Goal: Information Seeking & Learning: Learn about a topic

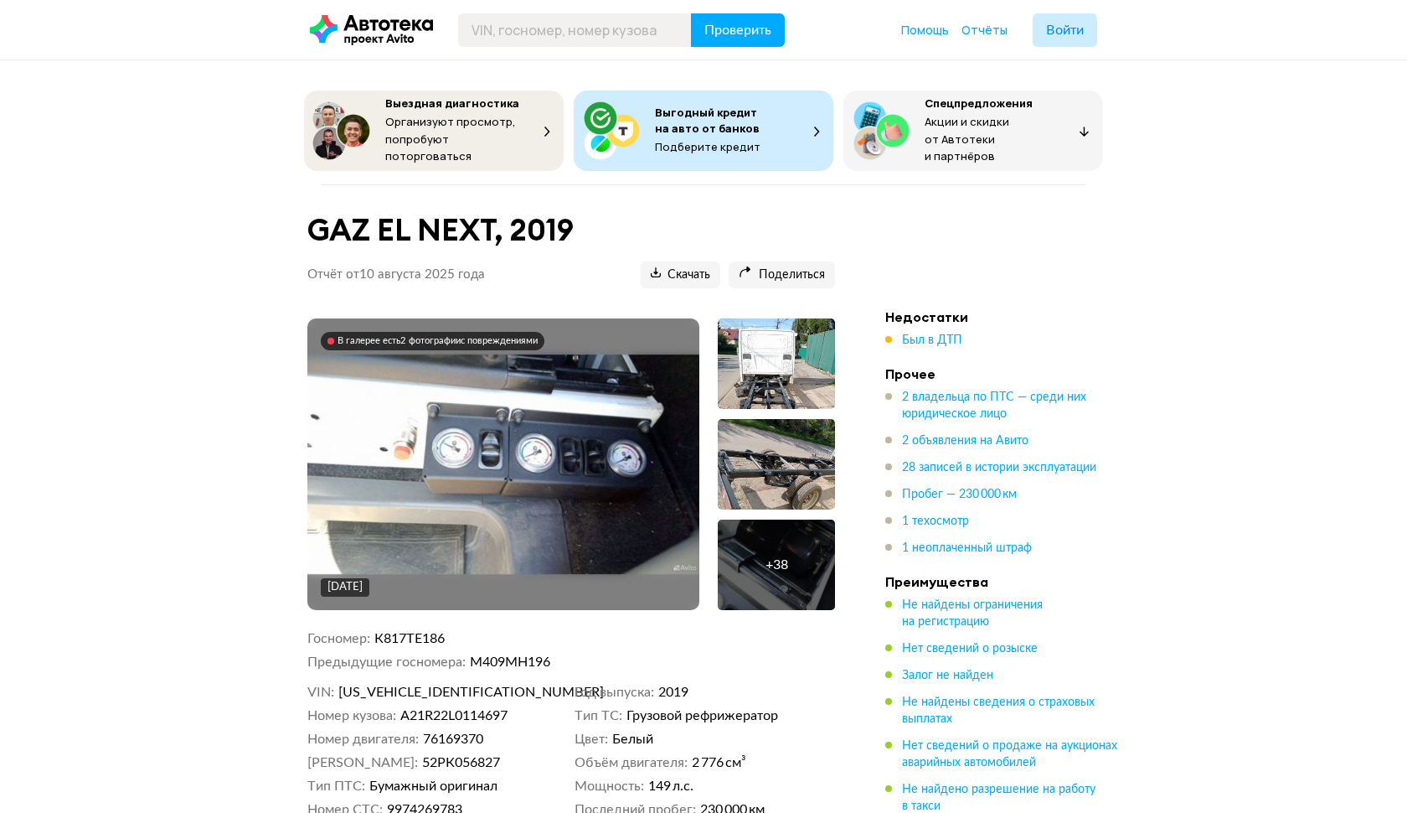
click at [478, 437] on img at bounding box center [503, 464] width 392 height 220
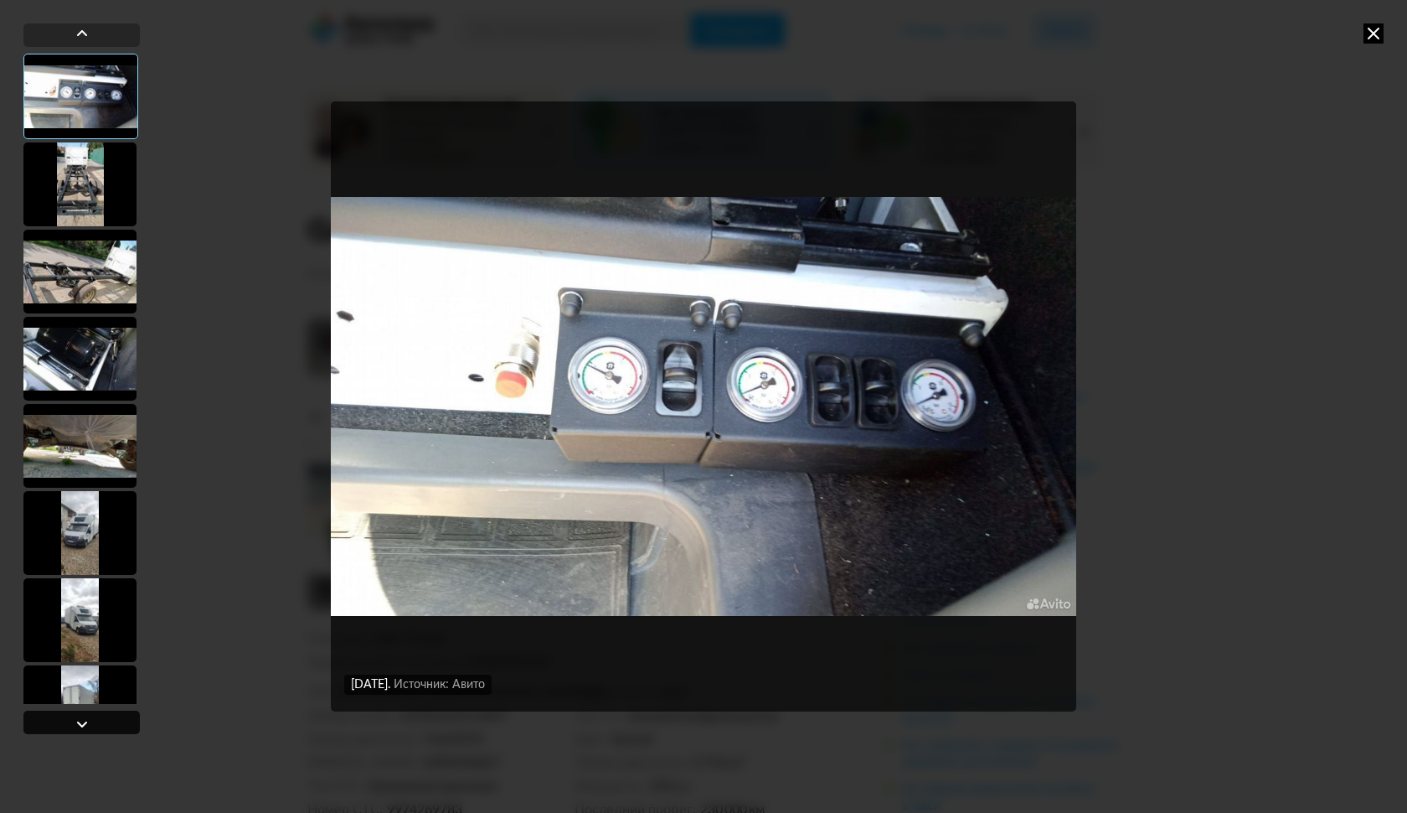
click at [81, 721] on div at bounding box center [82, 724] width 20 height 20
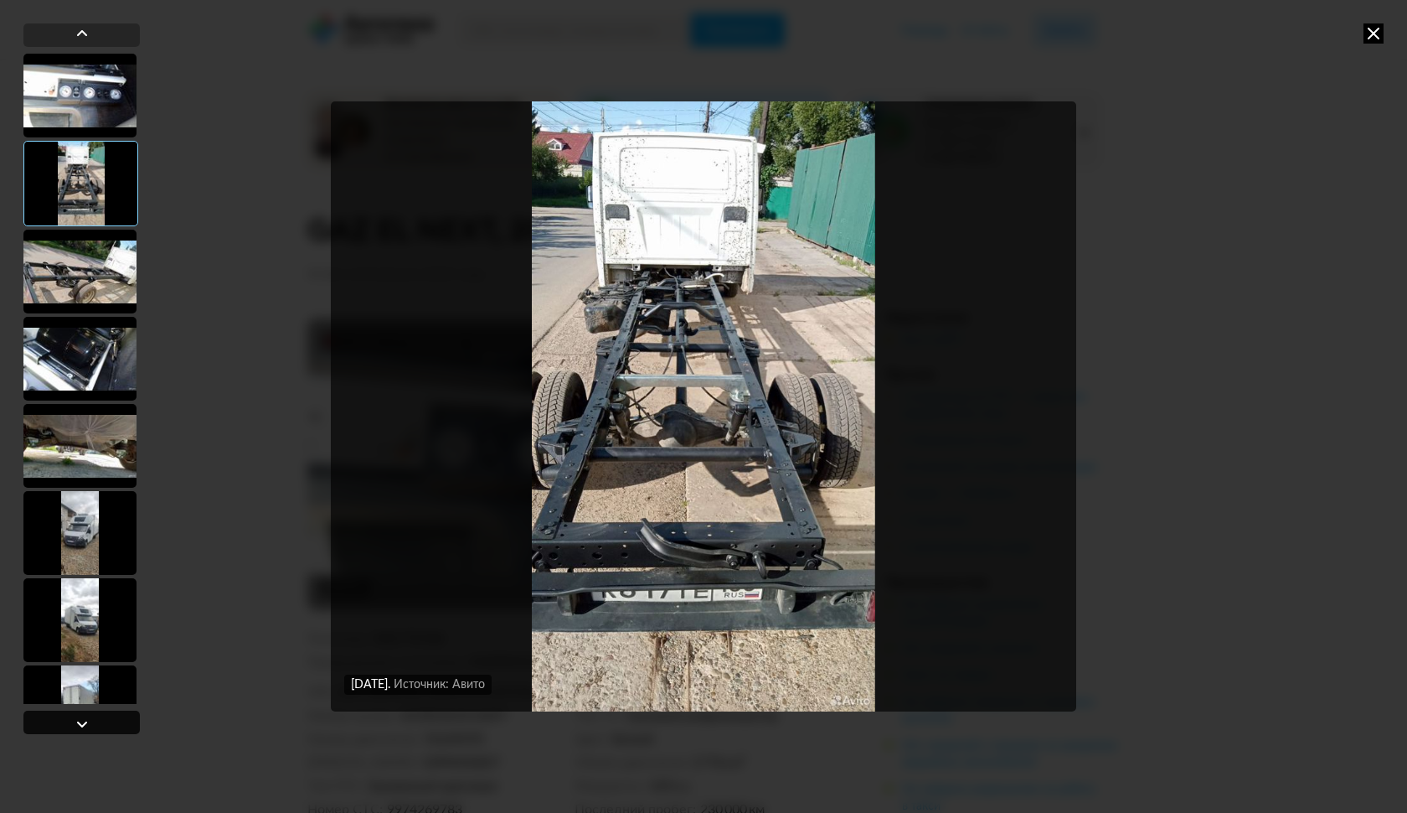
click at [81, 721] on div at bounding box center [82, 724] width 20 height 20
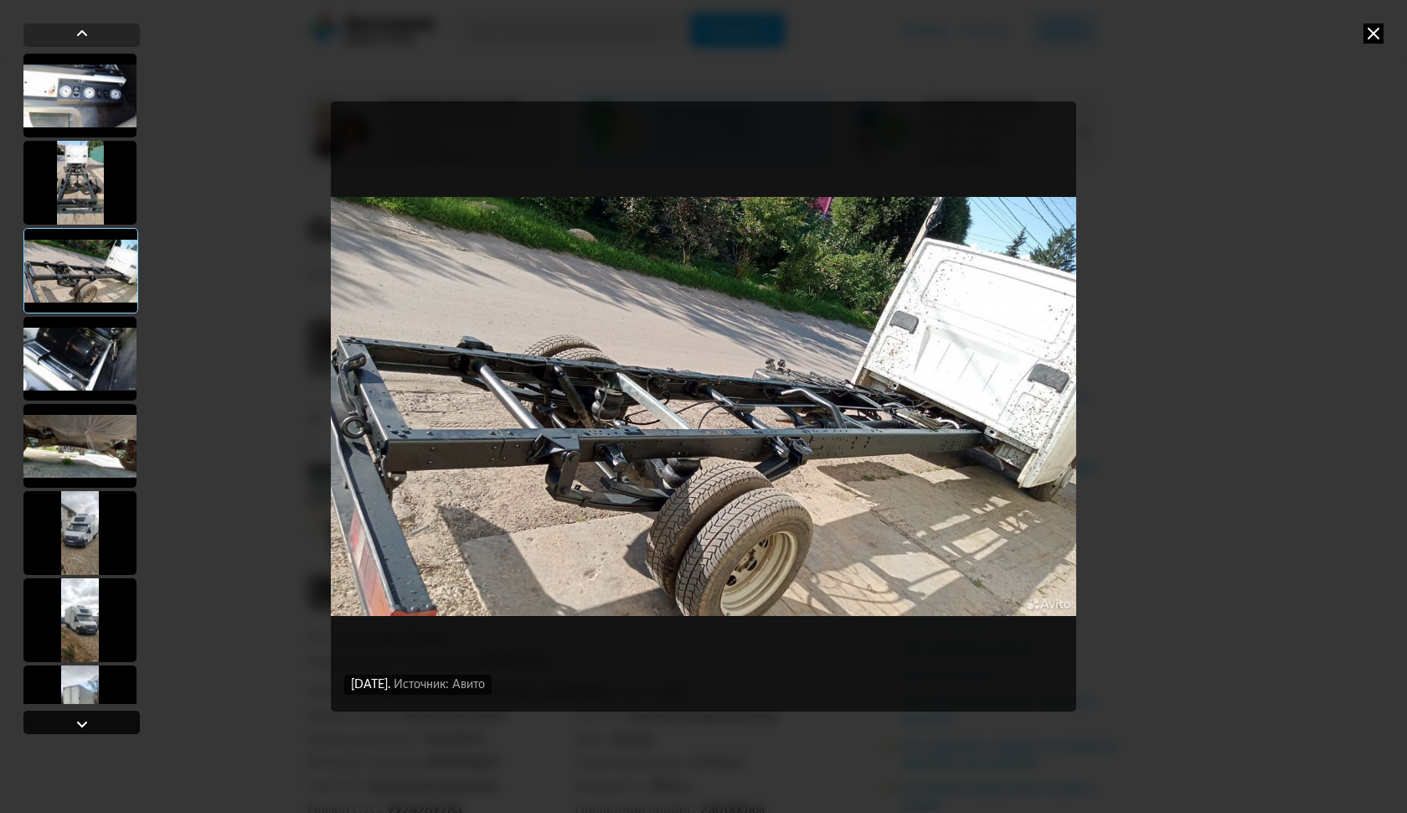
click at [81, 721] on div at bounding box center [82, 724] width 20 height 20
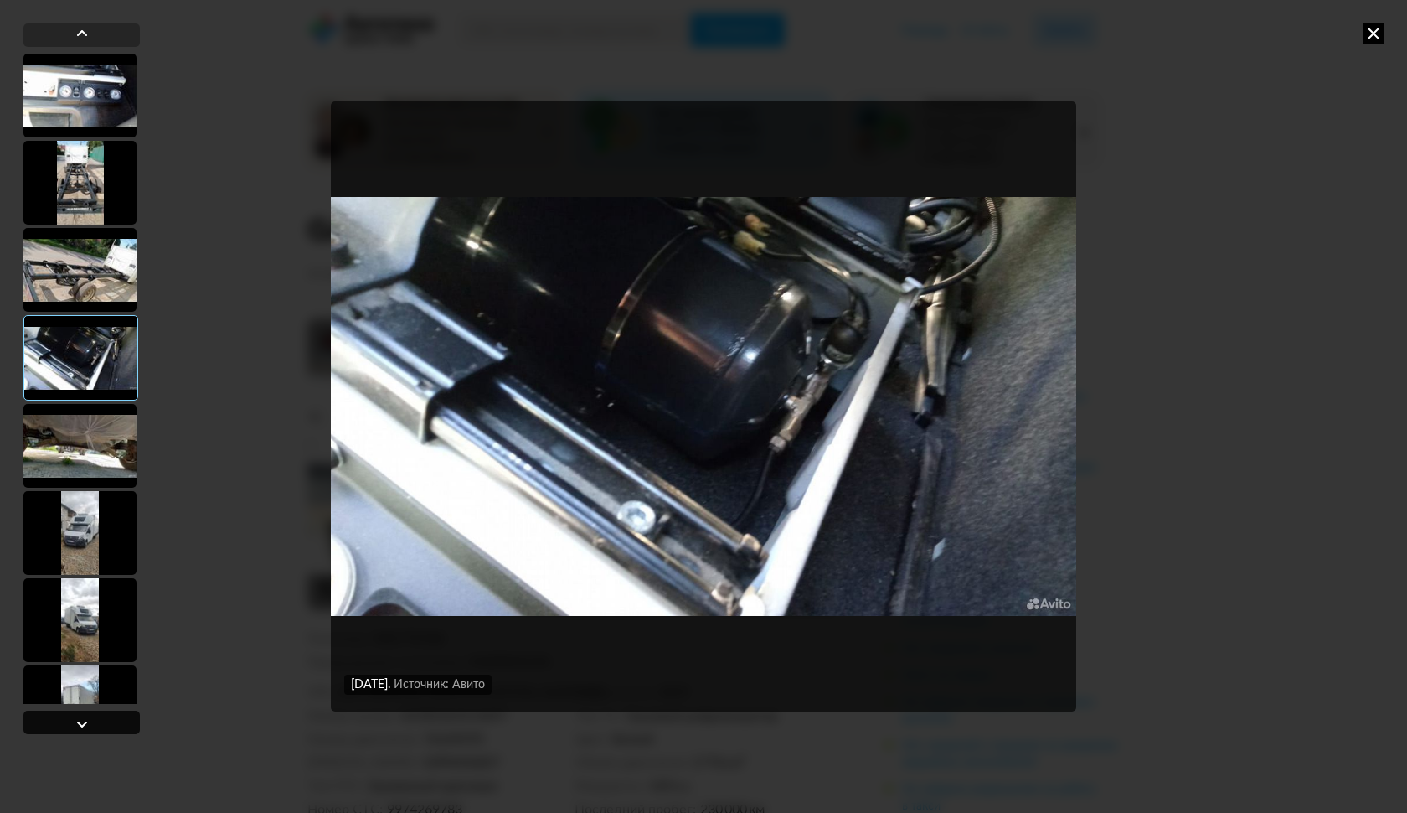
click at [81, 721] on div at bounding box center [82, 724] width 20 height 20
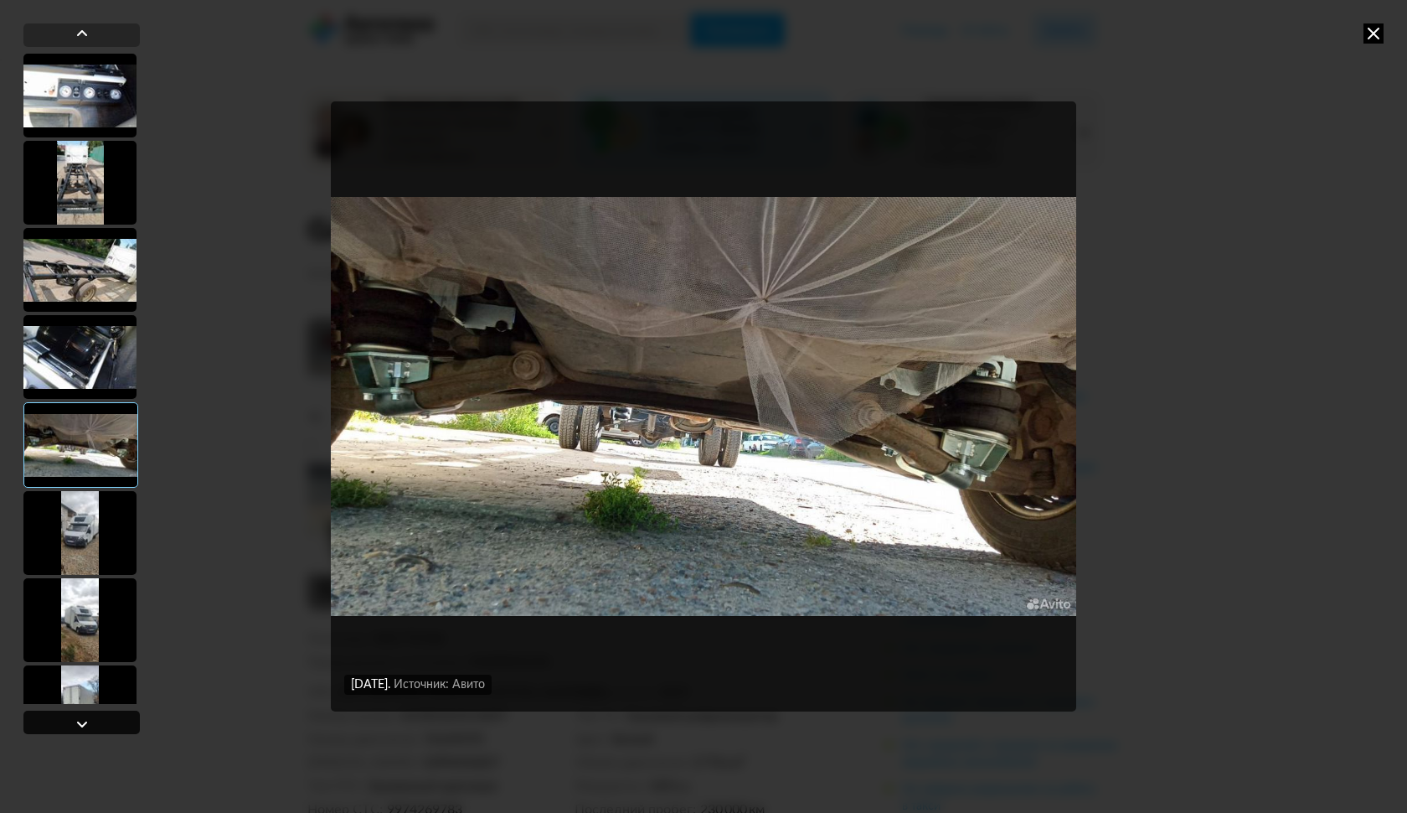
click at [81, 721] on div at bounding box center [82, 724] width 20 height 20
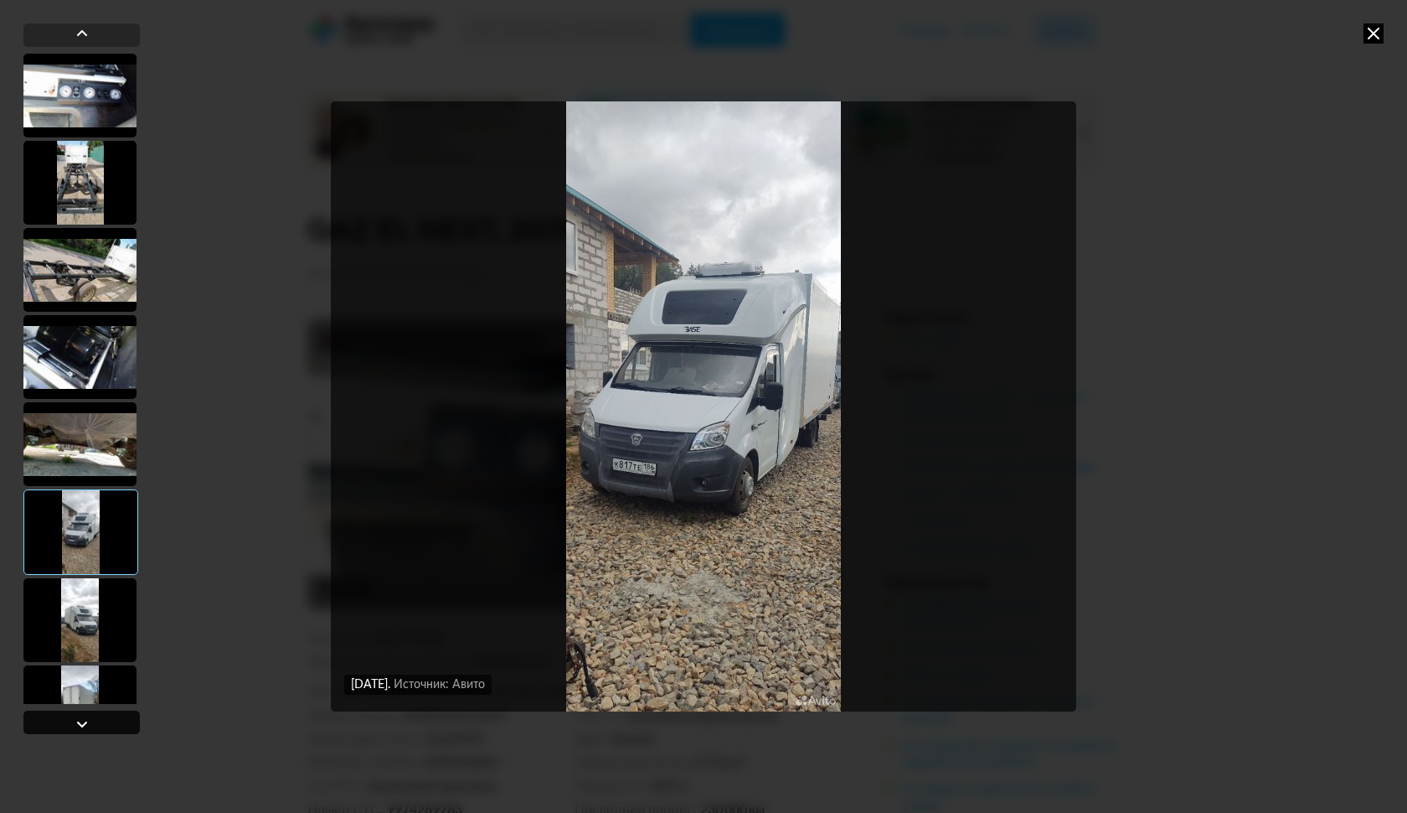
click at [81, 721] on div at bounding box center [82, 724] width 20 height 20
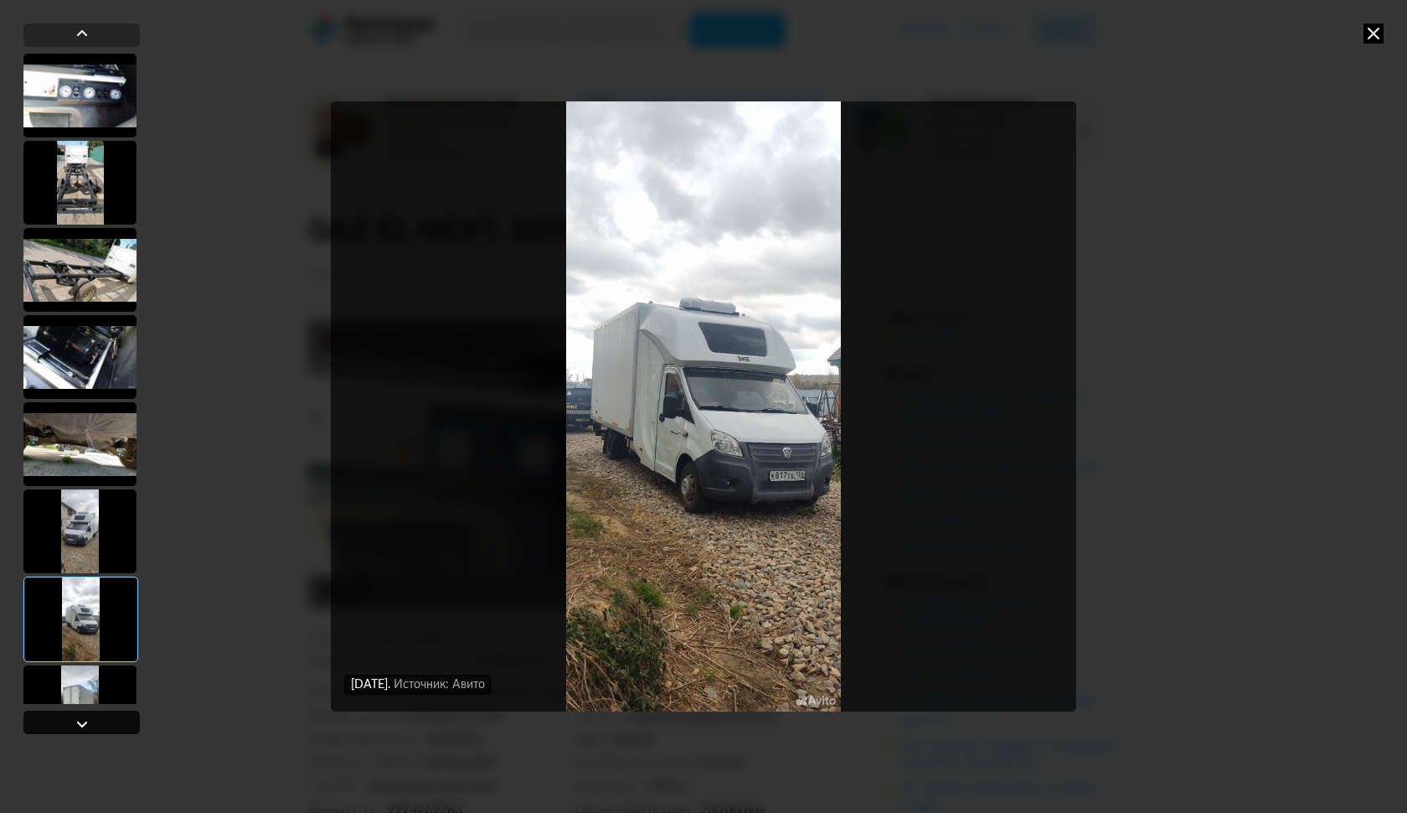
click at [81, 721] on div at bounding box center [82, 724] width 20 height 20
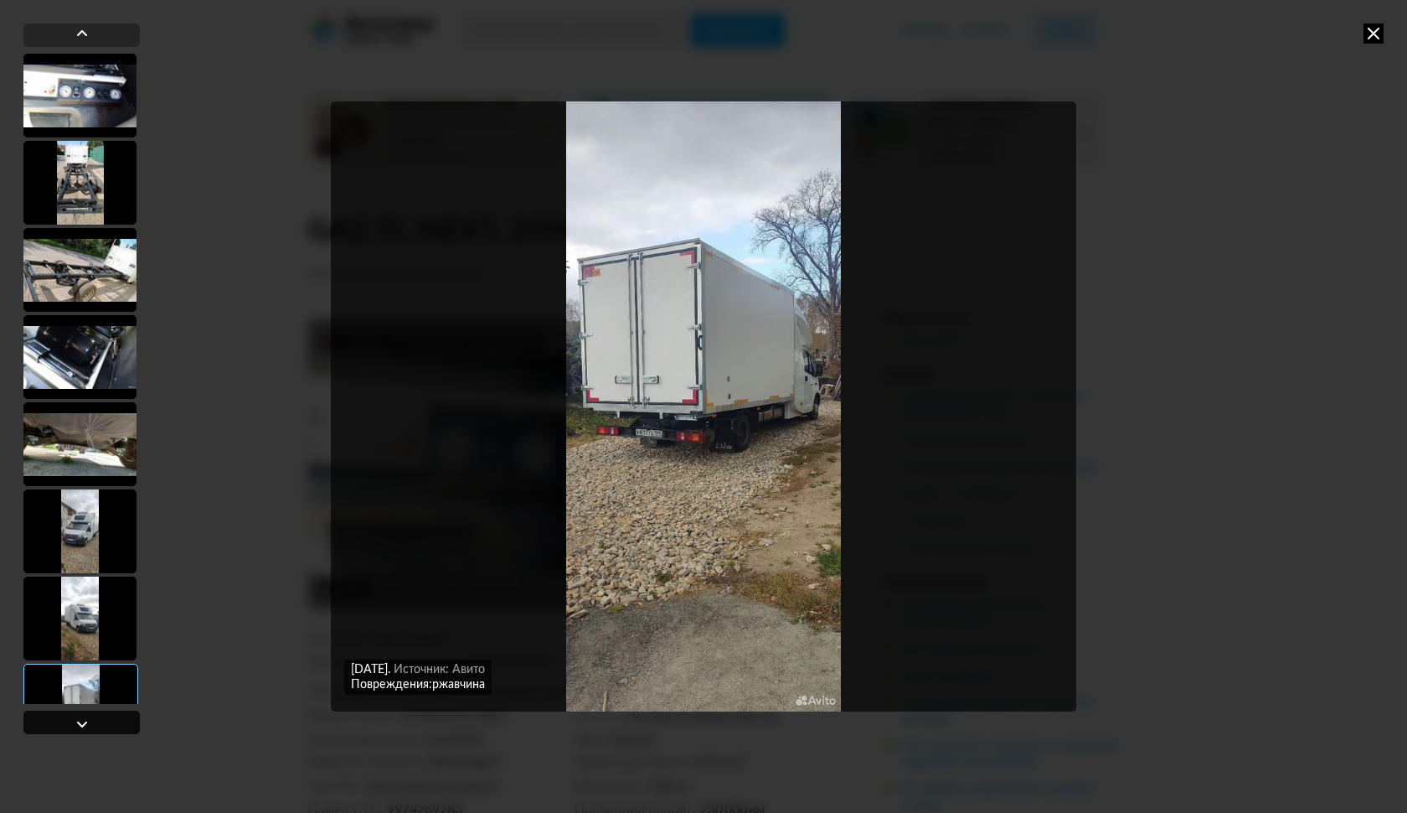
click at [81, 721] on div at bounding box center [82, 724] width 20 height 20
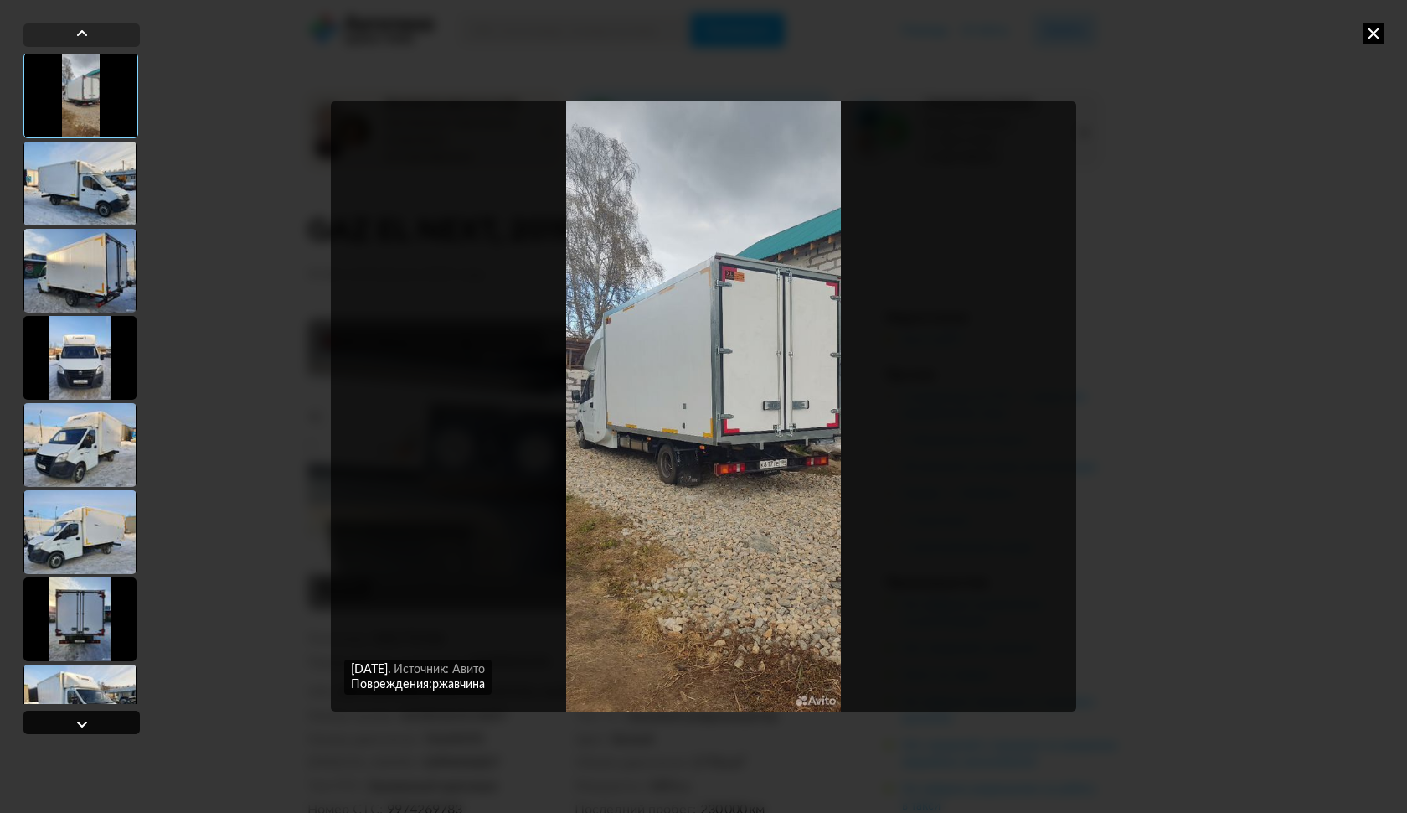
click at [81, 720] on div at bounding box center [82, 724] width 20 height 20
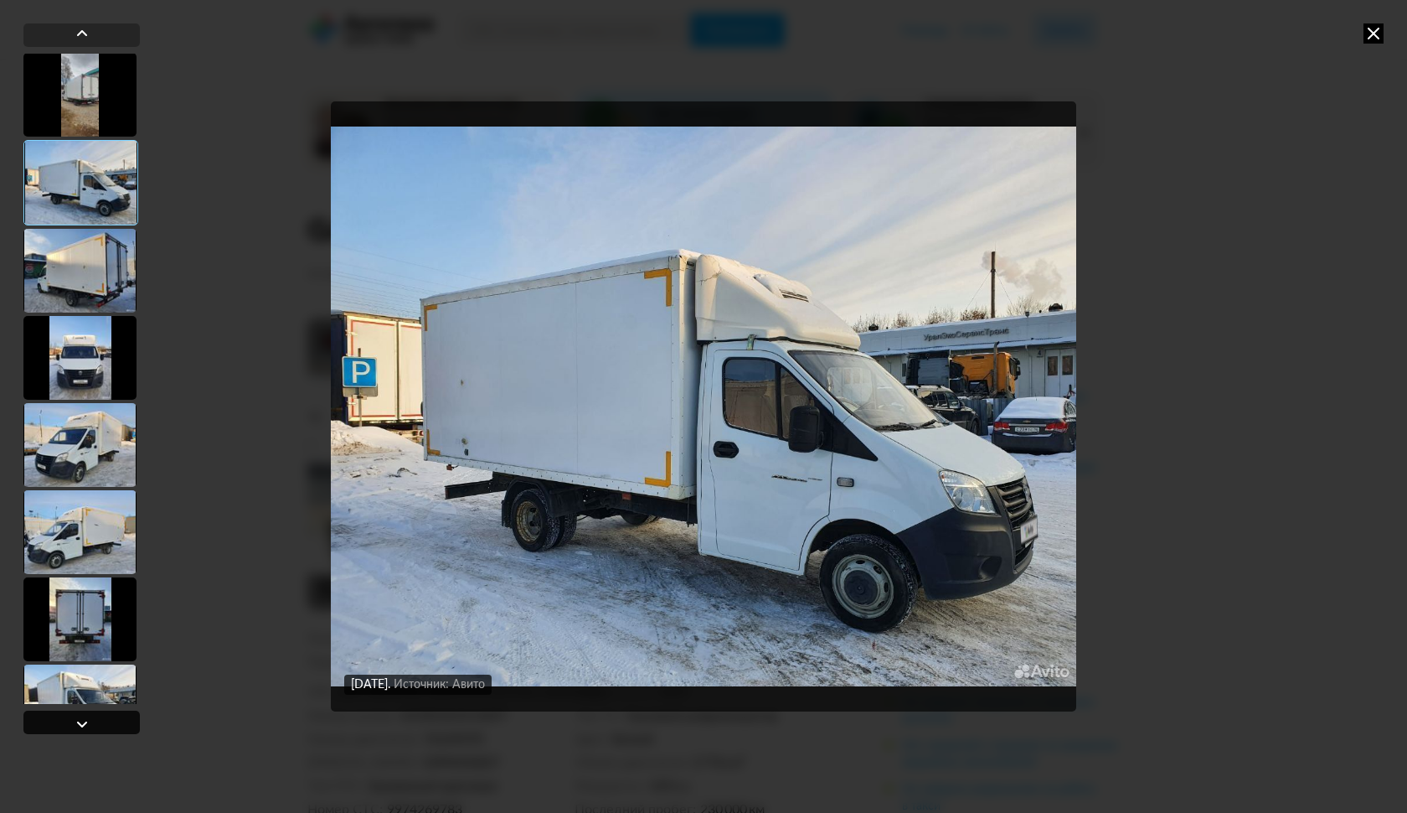
click at [75, 722] on div at bounding box center [82, 724] width 20 height 20
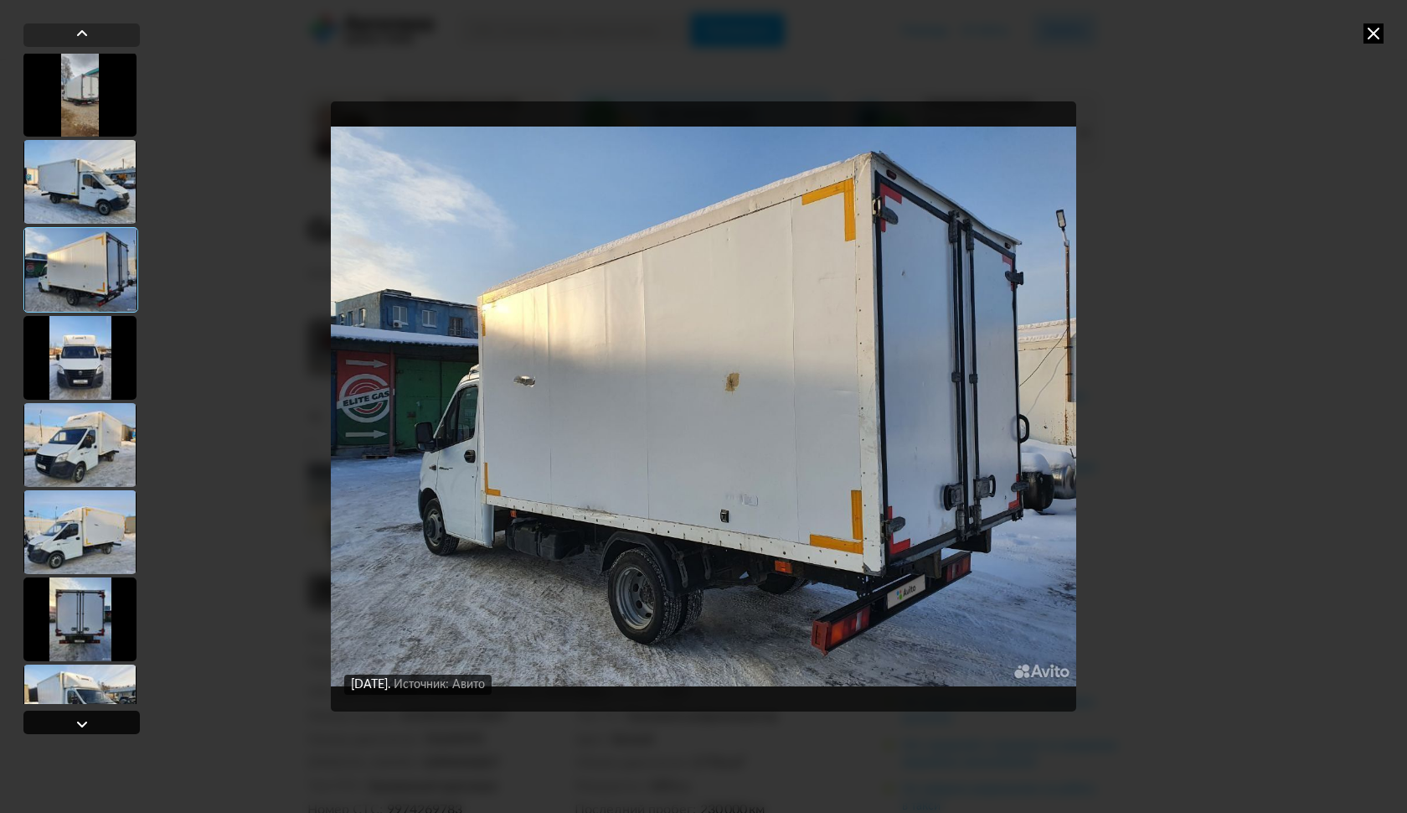
click at [75, 723] on div at bounding box center [82, 724] width 20 height 20
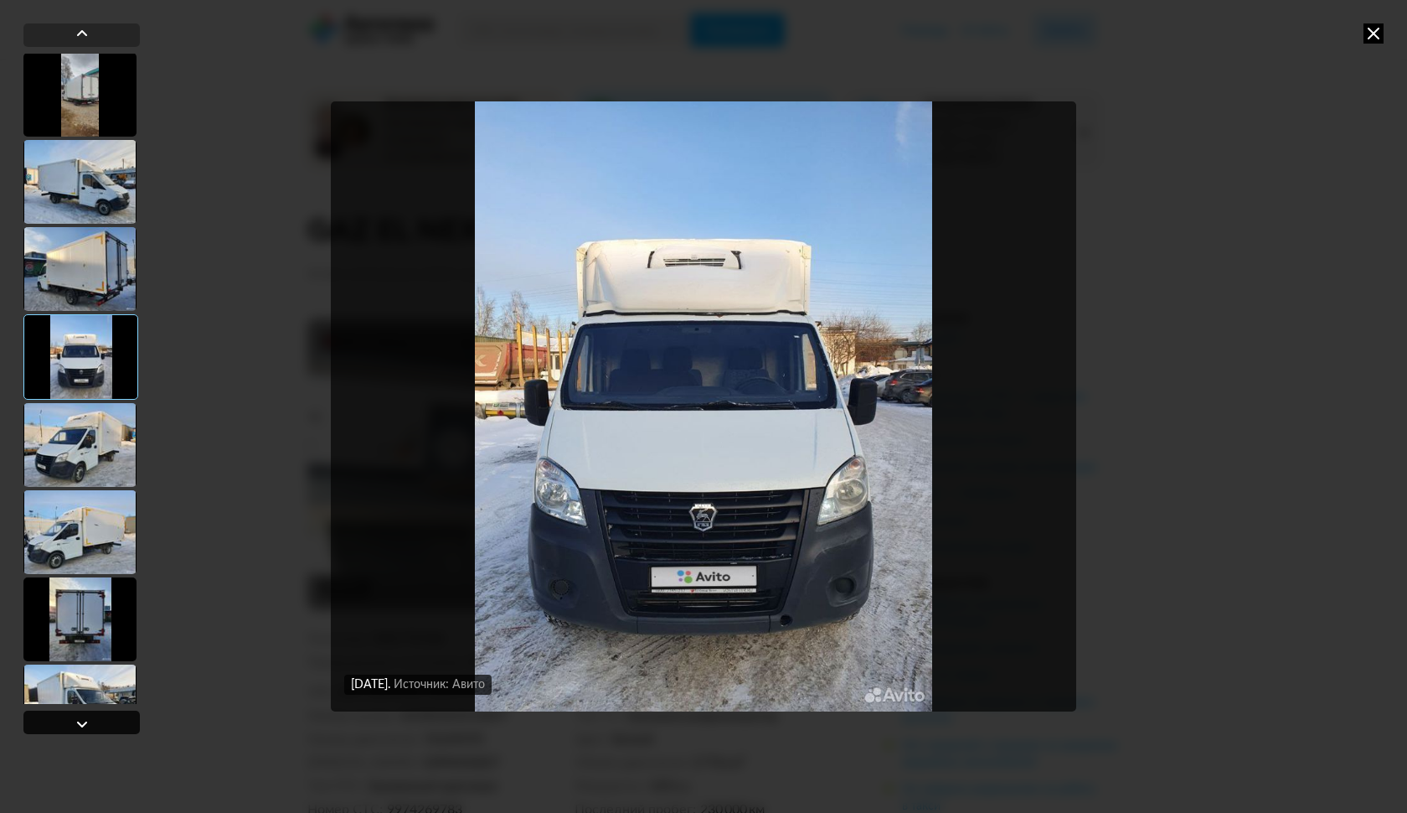
click at [75, 723] on div at bounding box center [82, 724] width 20 height 20
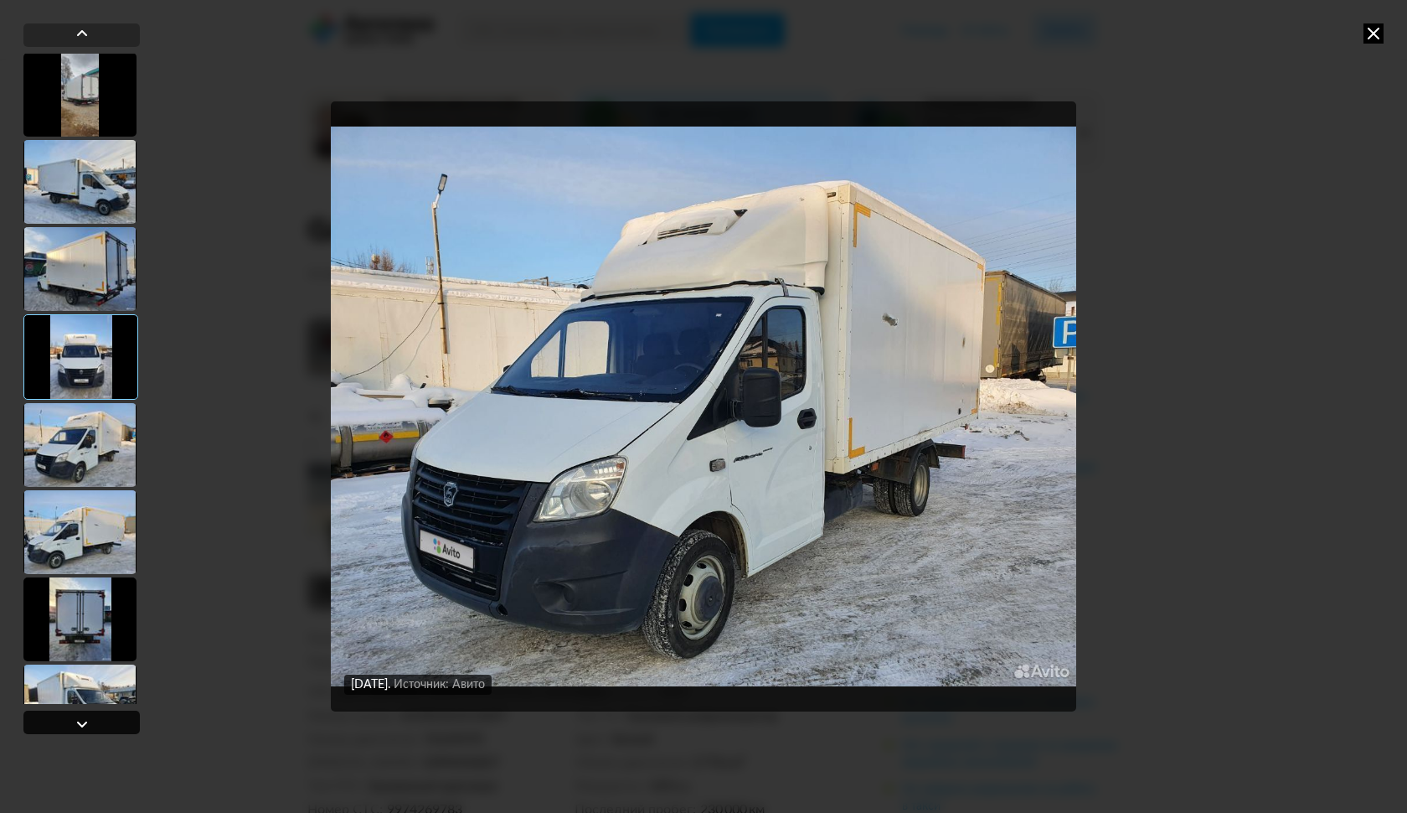
click at [75, 723] on div at bounding box center [82, 724] width 20 height 20
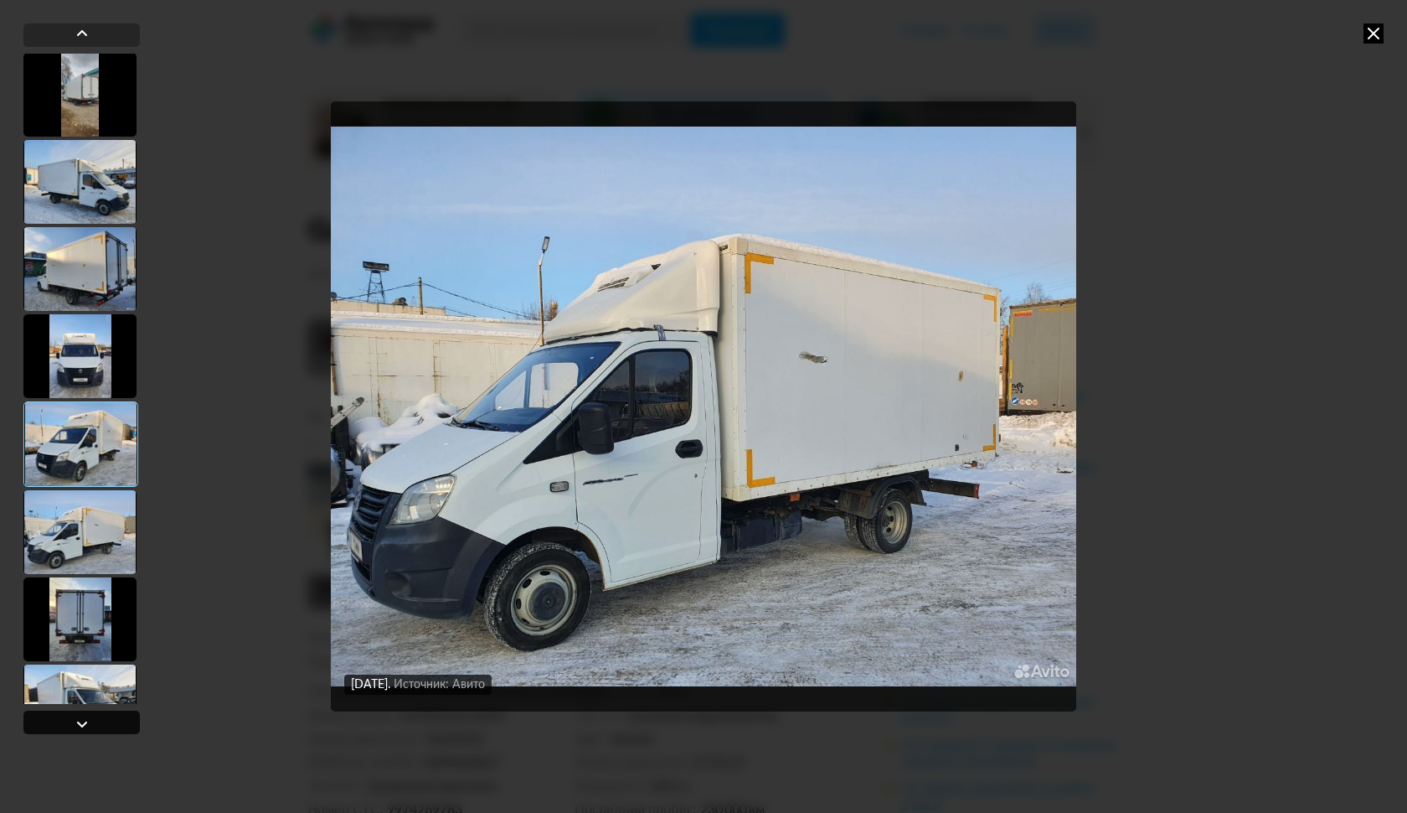
click at [75, 723] on div at bounding box center [82, 724] width 20 height 20
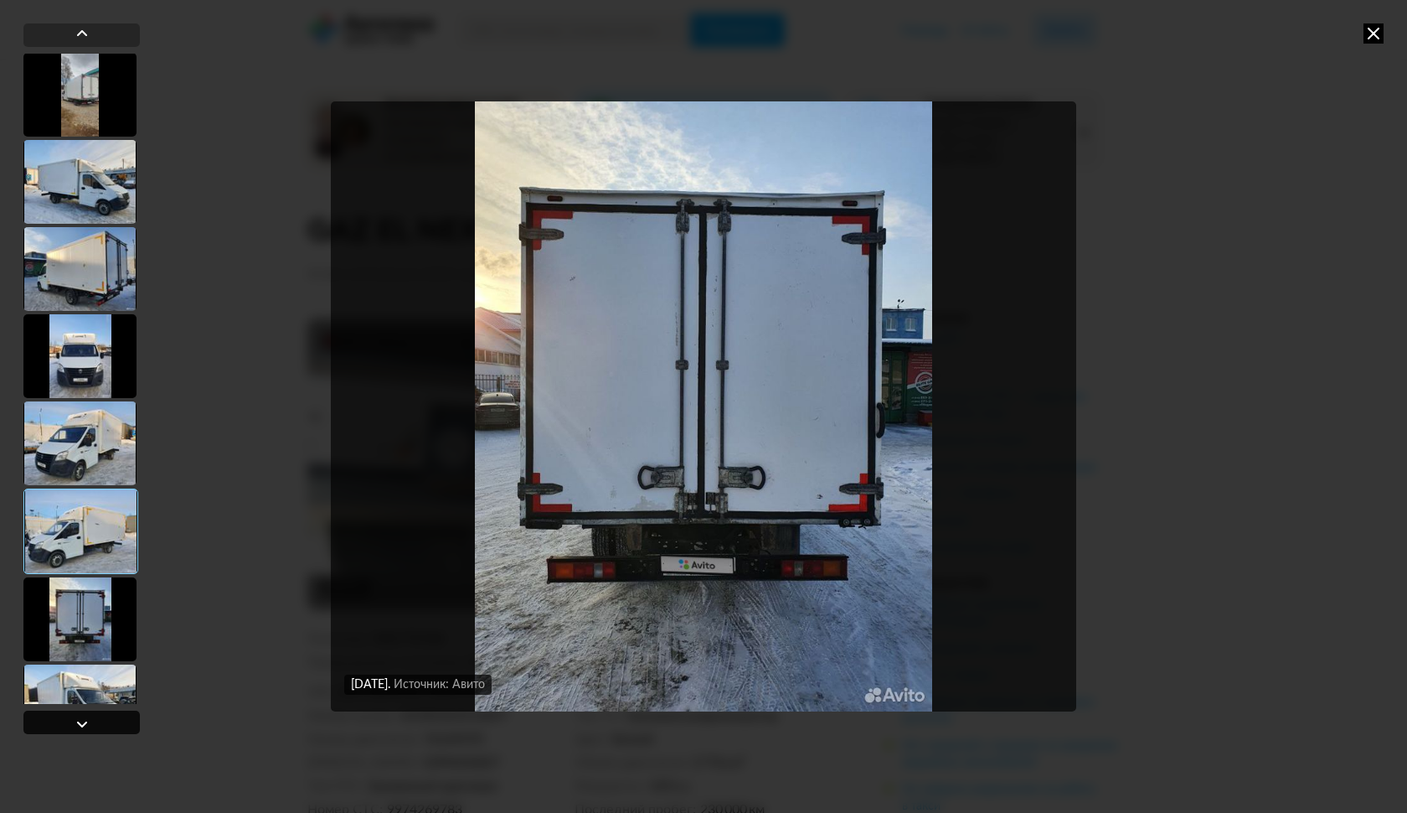
click at [75, 723] on div at bounding box center [82, 724] width 20 height 20
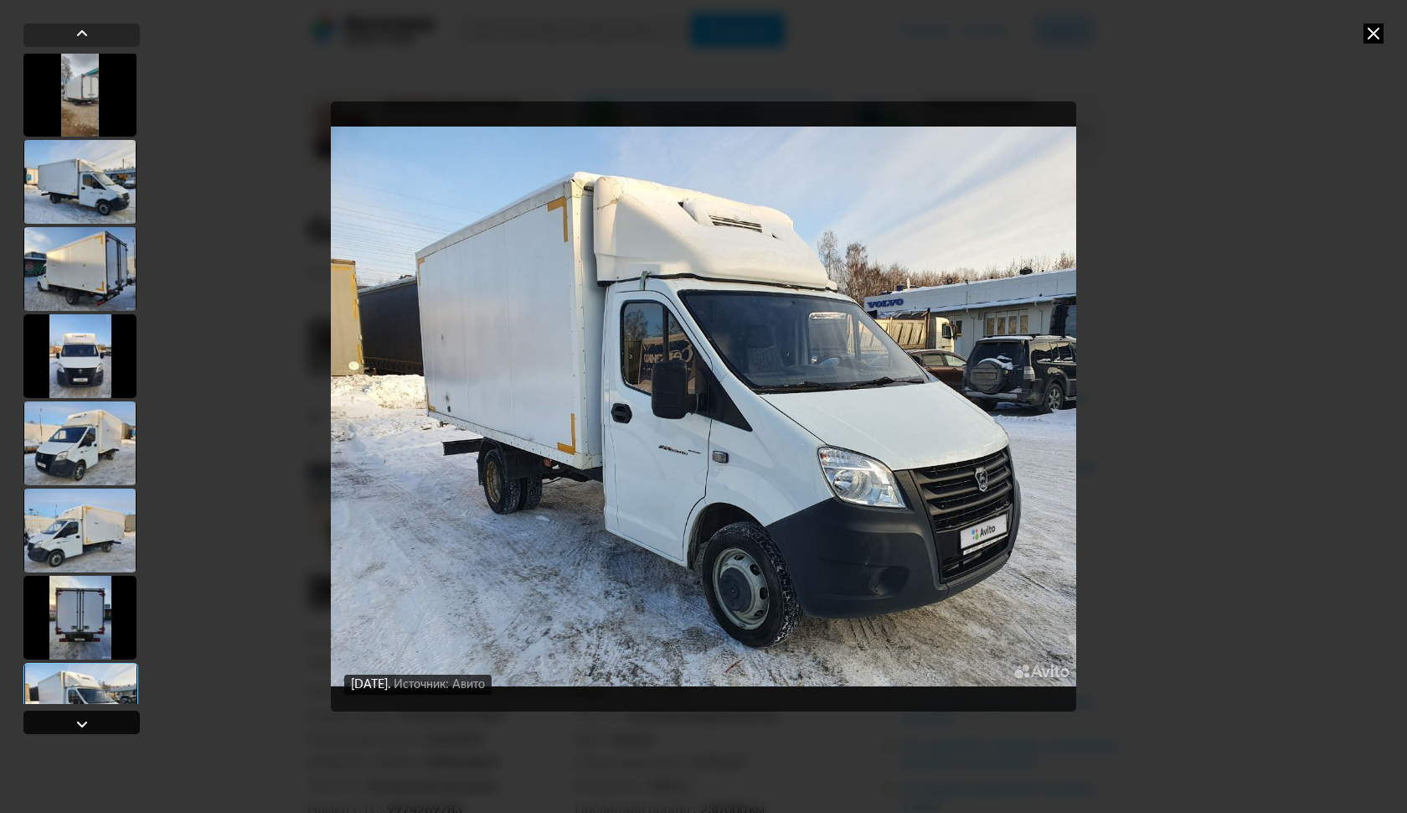
click at [75, 723] on div at bounding box center [82, 724] width 20 height 20
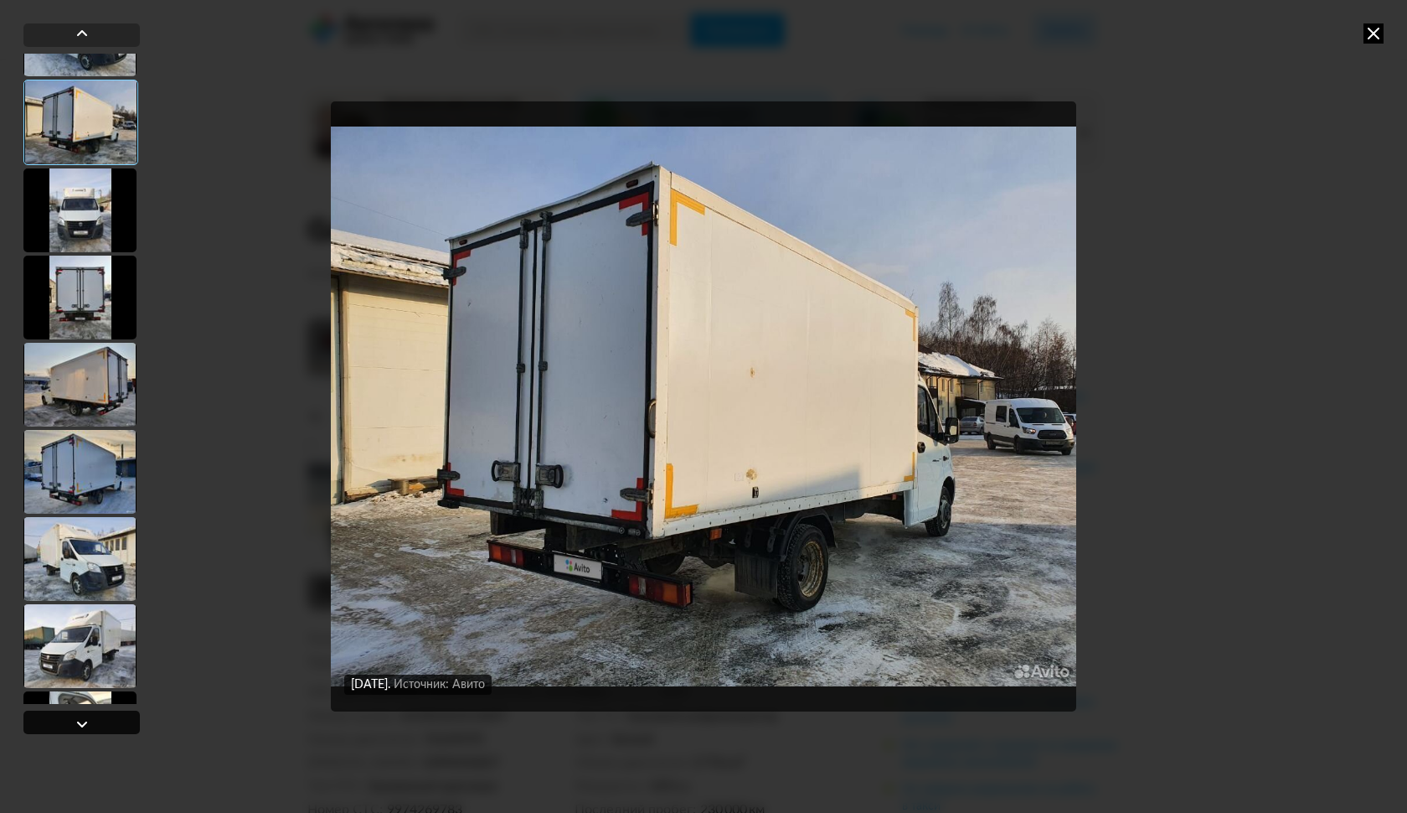
click at [75, 723] on div at bounding box center [82, 724] width 20 height 20
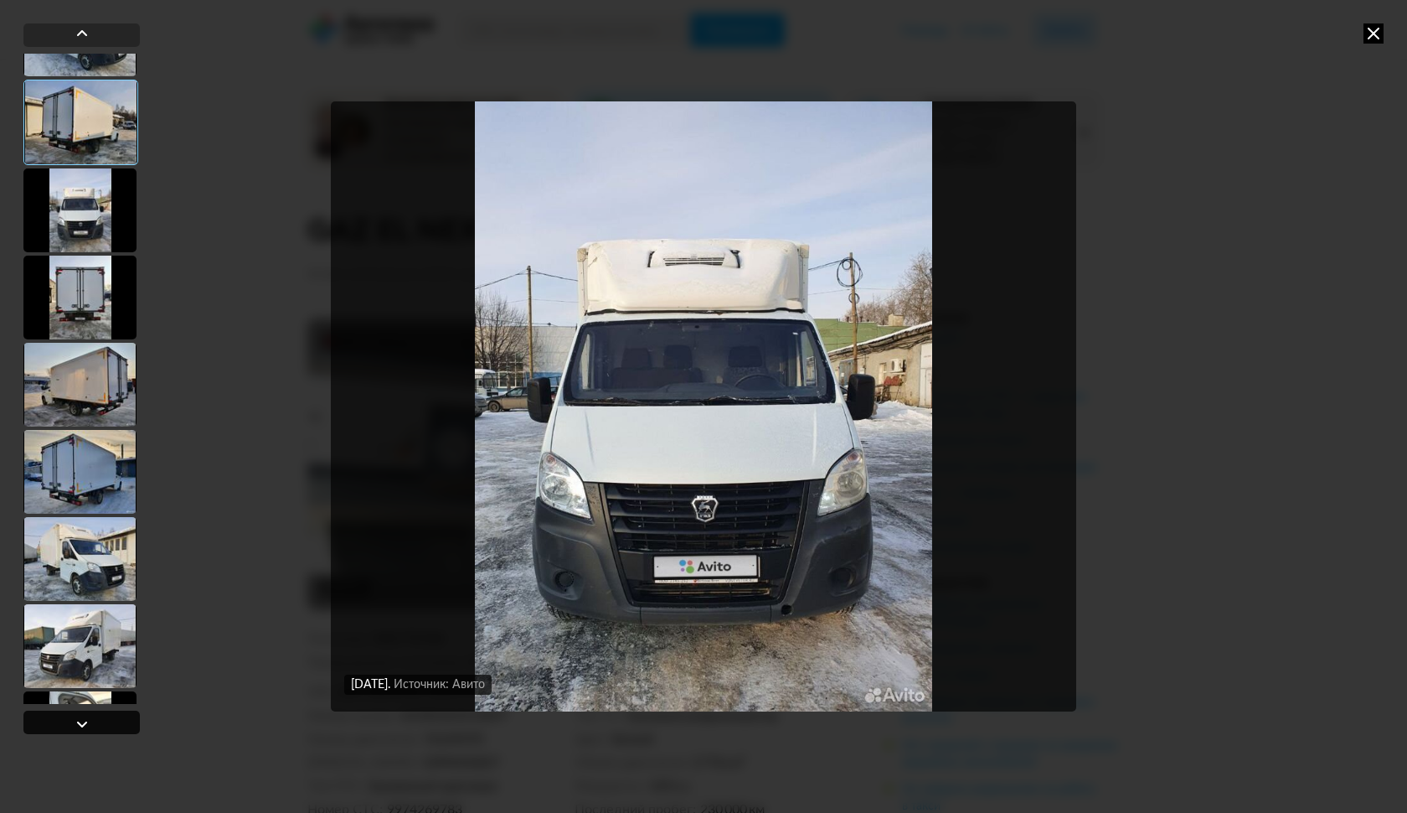
click at [75, 723] on div at bounding box center [82, 724] width 20 height 20
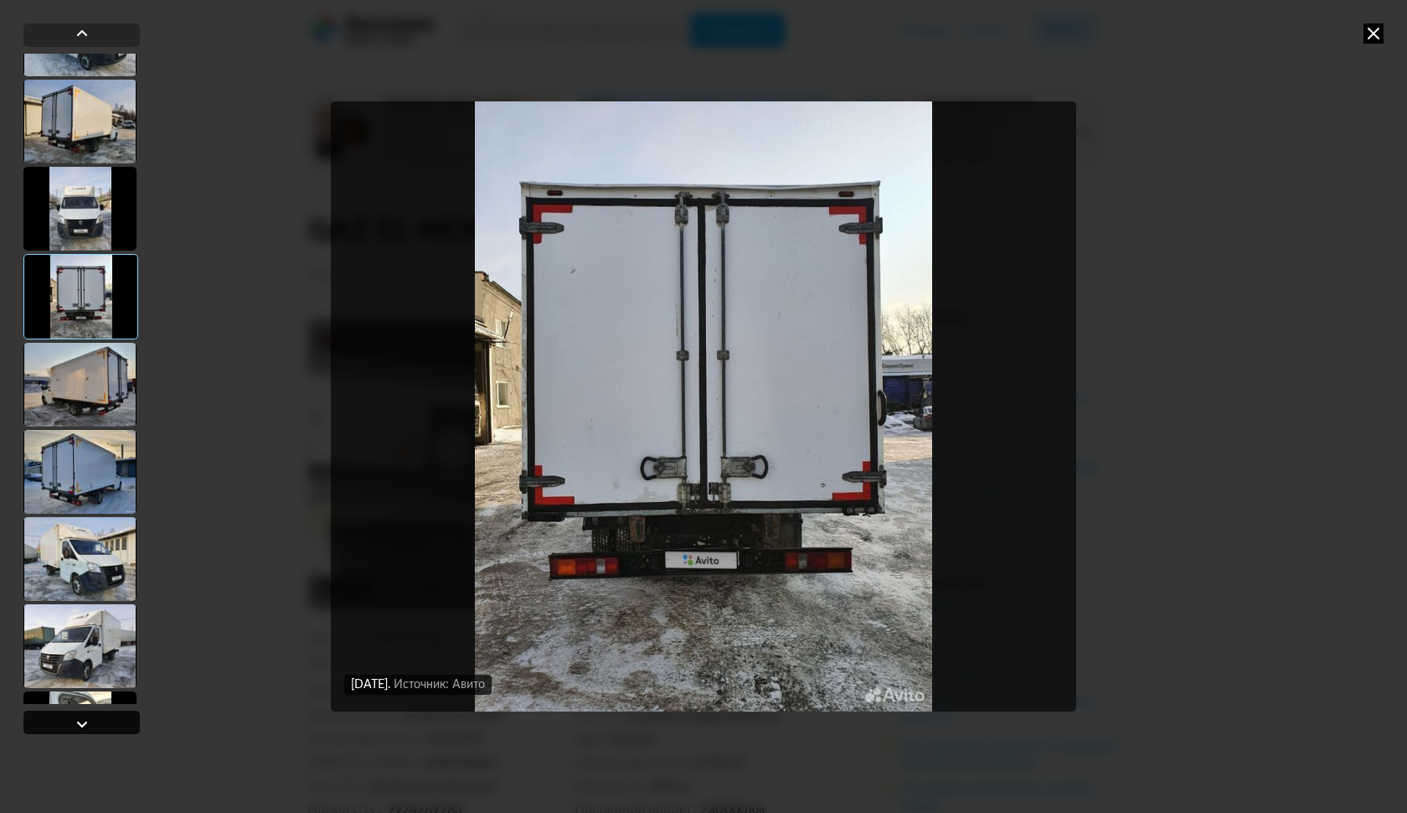
click at [75, 723] on div at bounding box center [82, 724] width 20 height 20
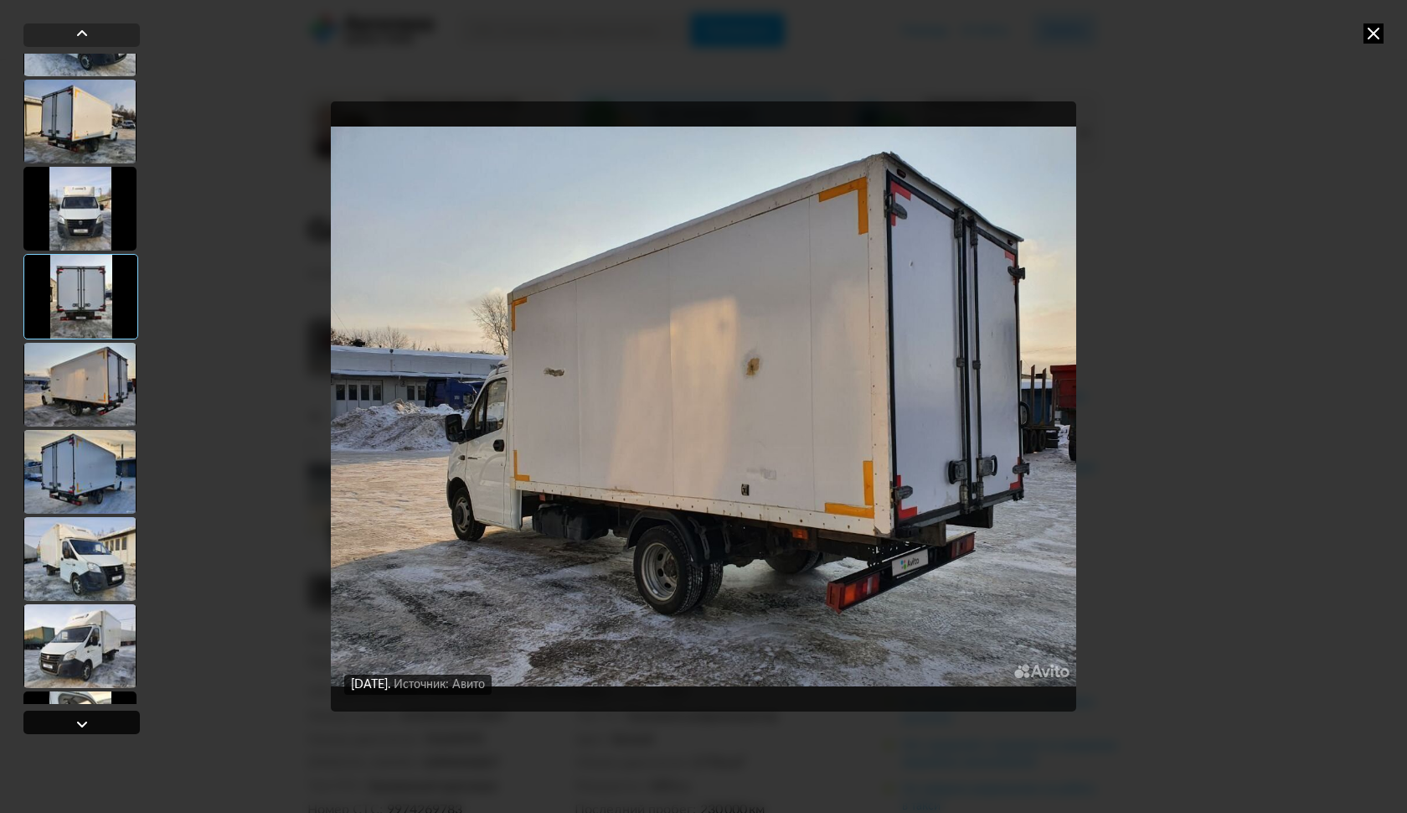
click at [75, 723] on div at bounding box center [82, 724] width 20 height 20
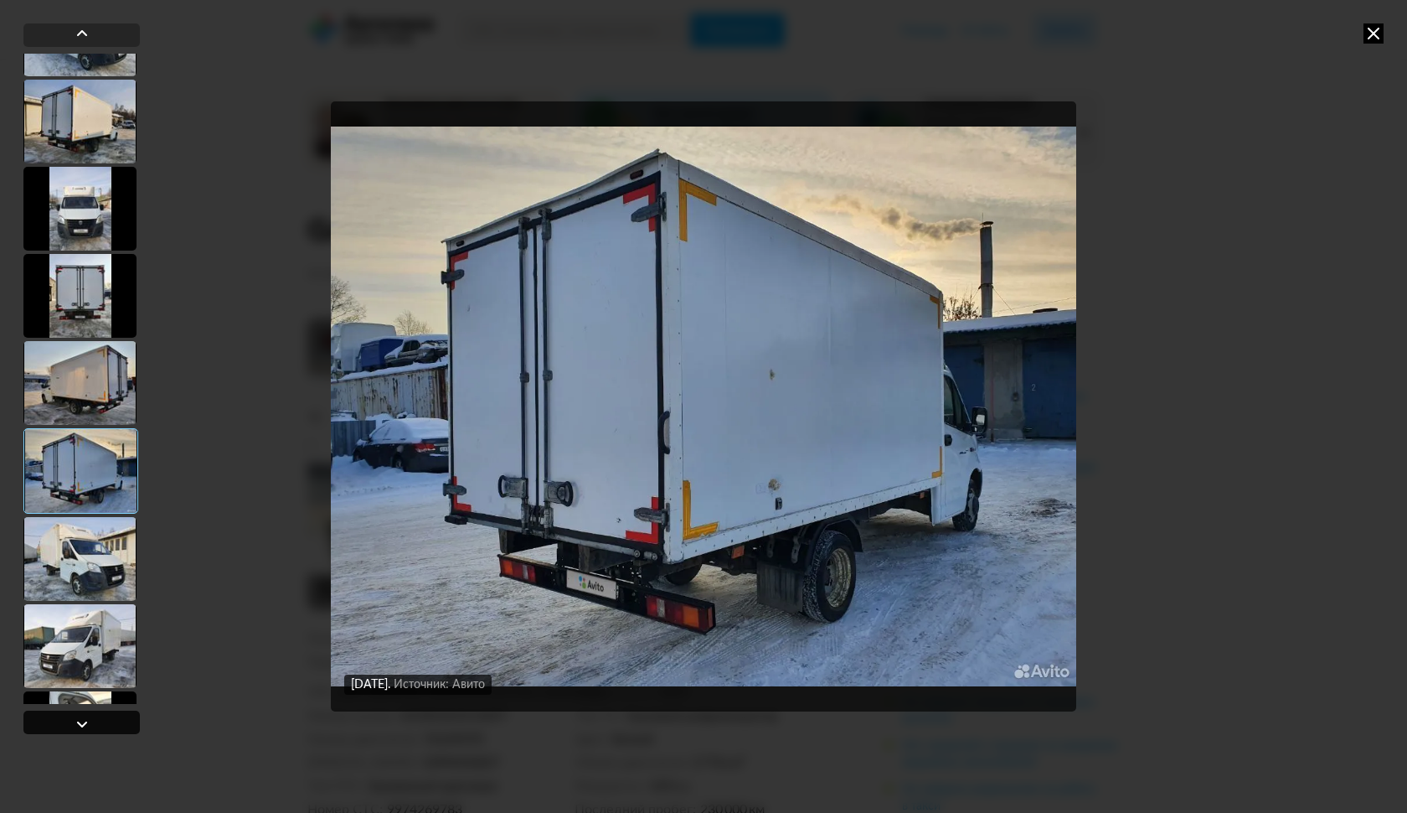
click at [75, 723] on div at bounding box center [82, 724] width 20 height 20
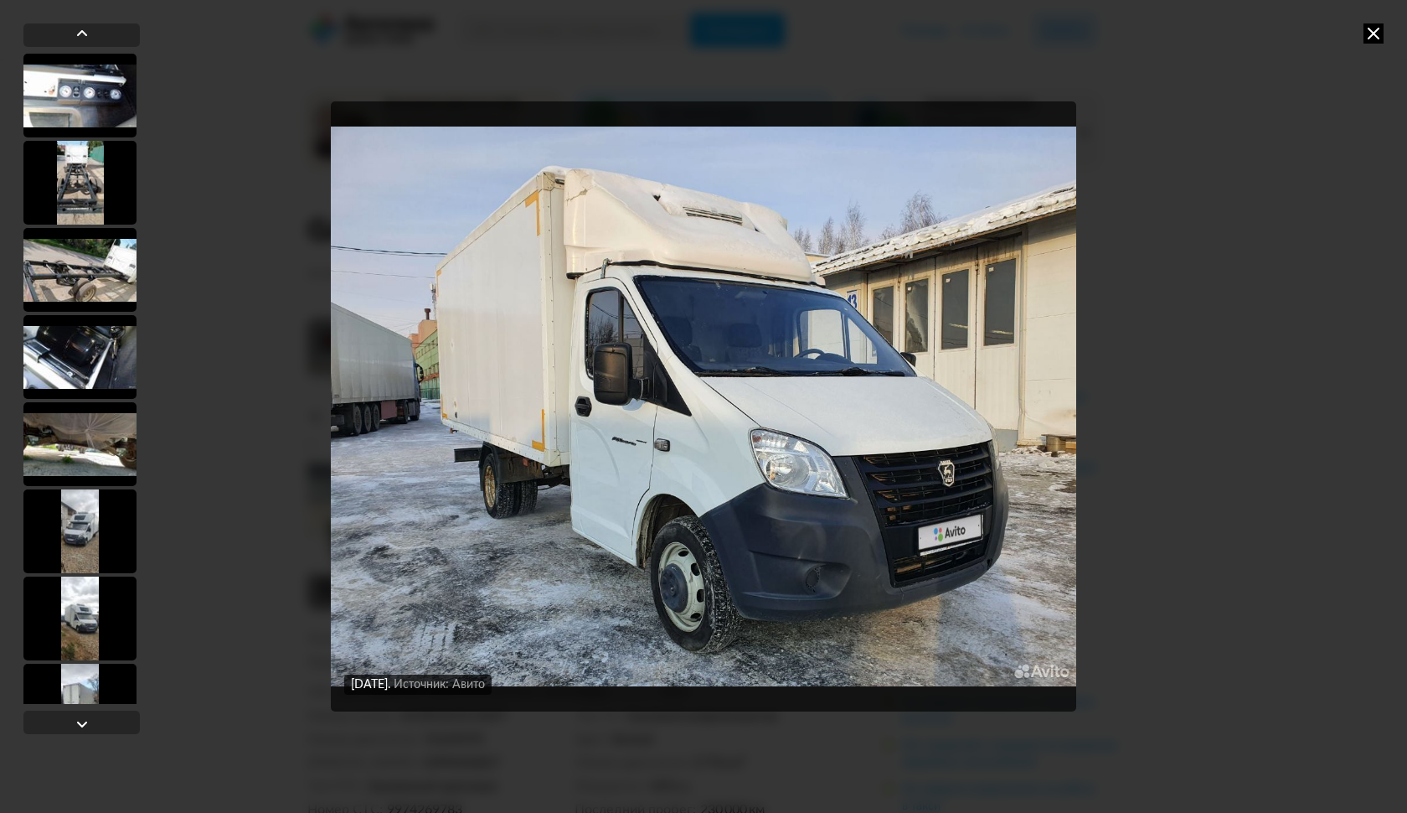
scroll to position [0, 0]
click at [86, 249] on div at bounding box center [79, 270] width 113 height 84
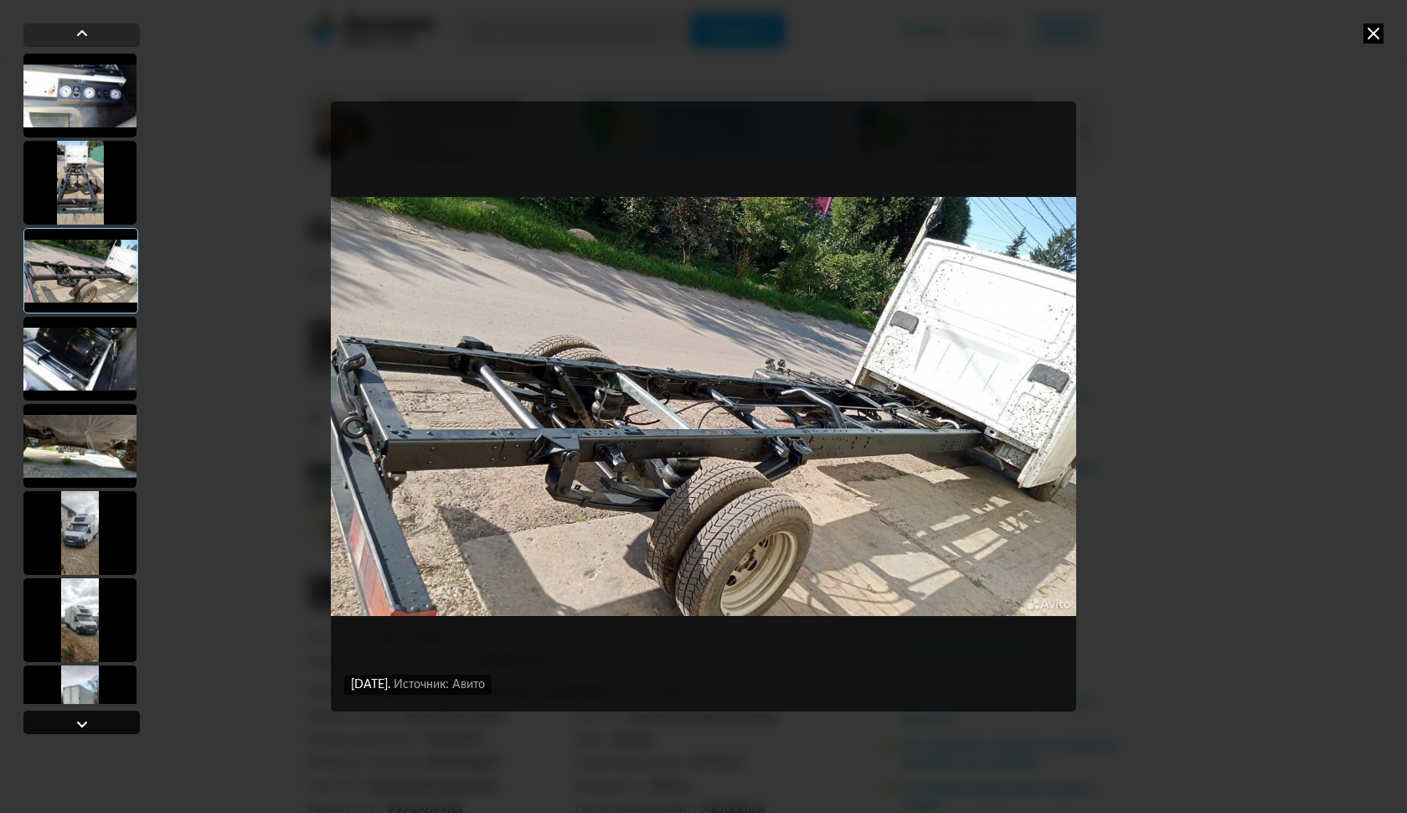
click at [75, 727] on div at bounding box center [82, 724] width 20 height 20
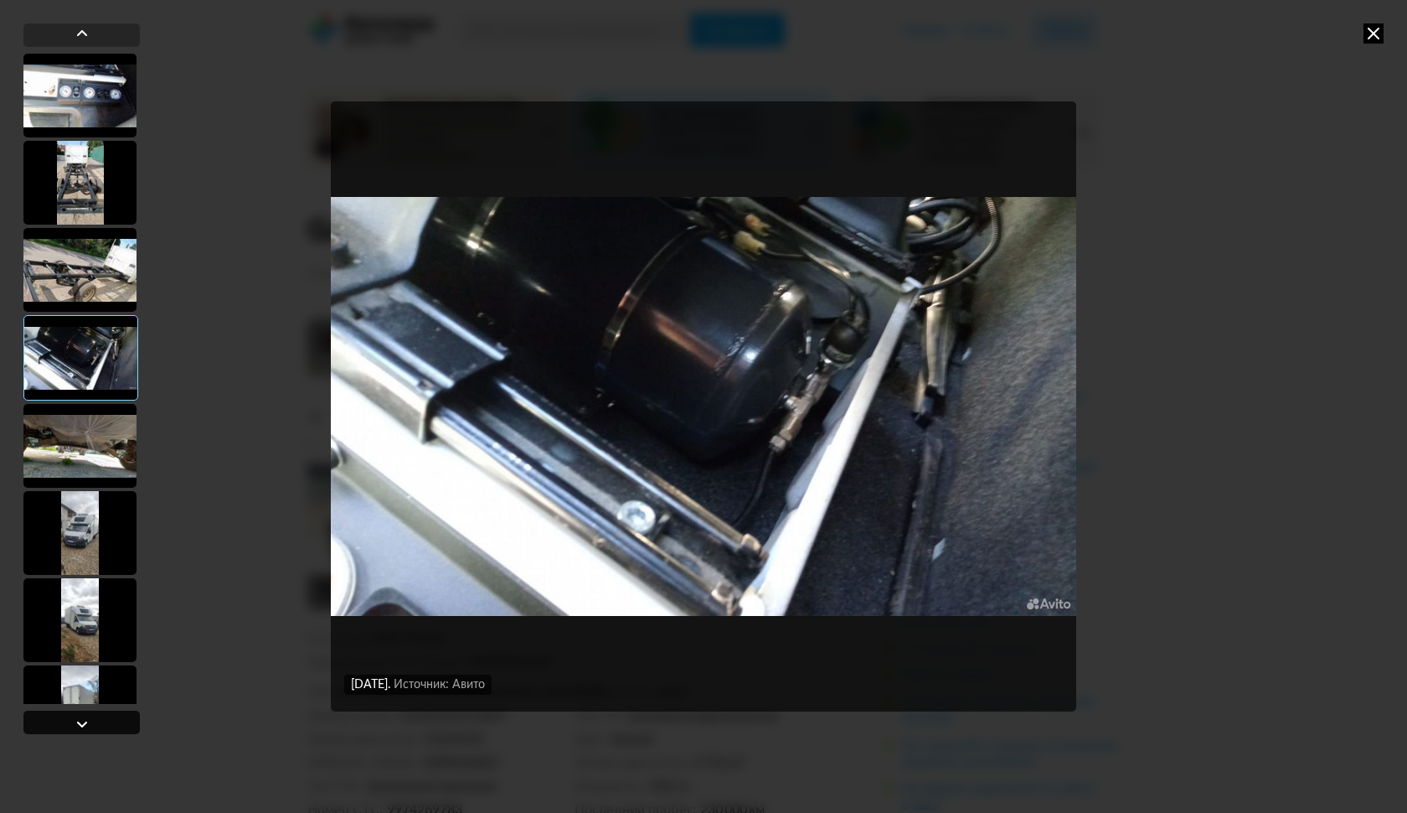
click at [75, 726] on div at bounding box center [82, 724] width 20 height 20
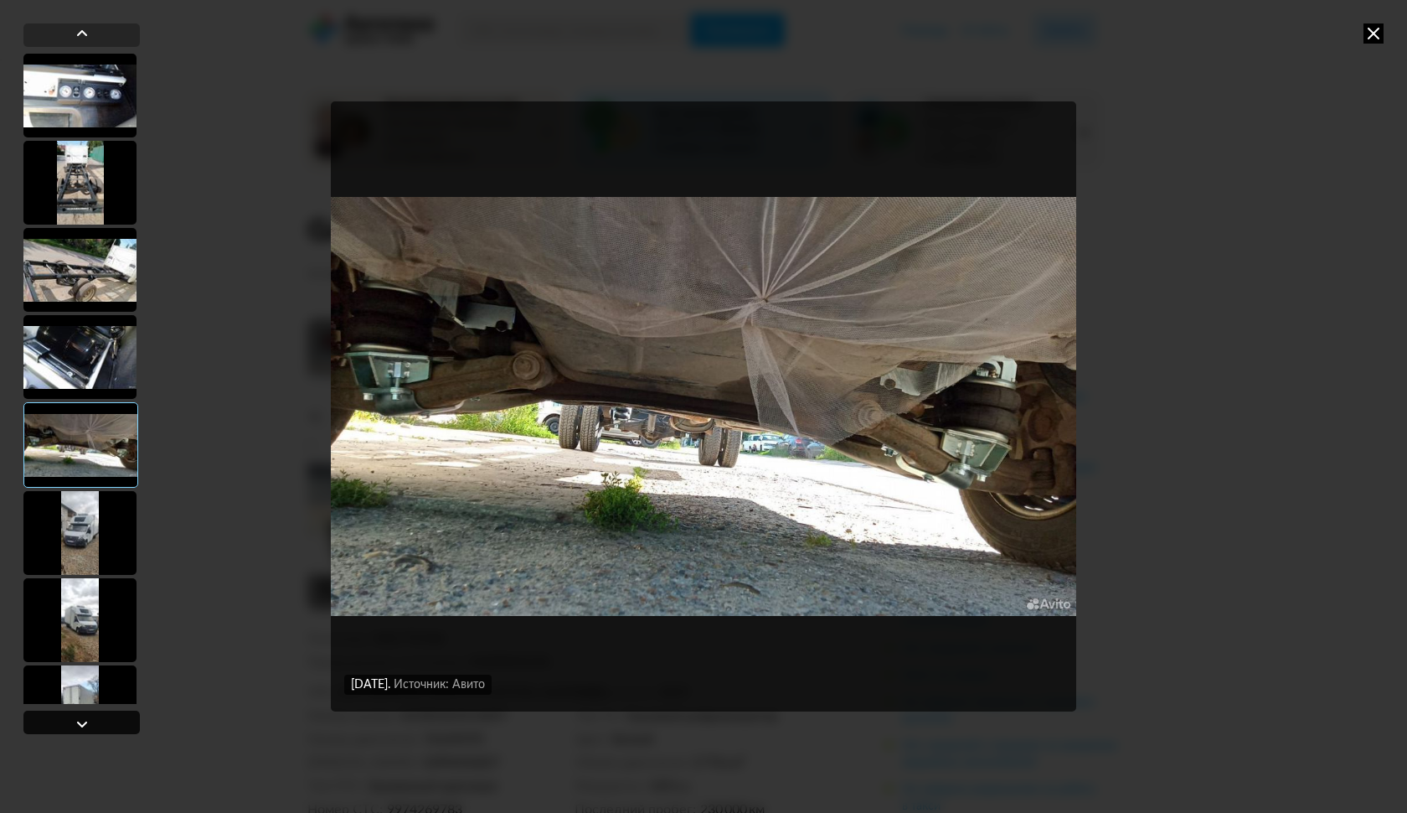
click at [75, 726] on div at bounding box center [82, 724] width 20 height 20
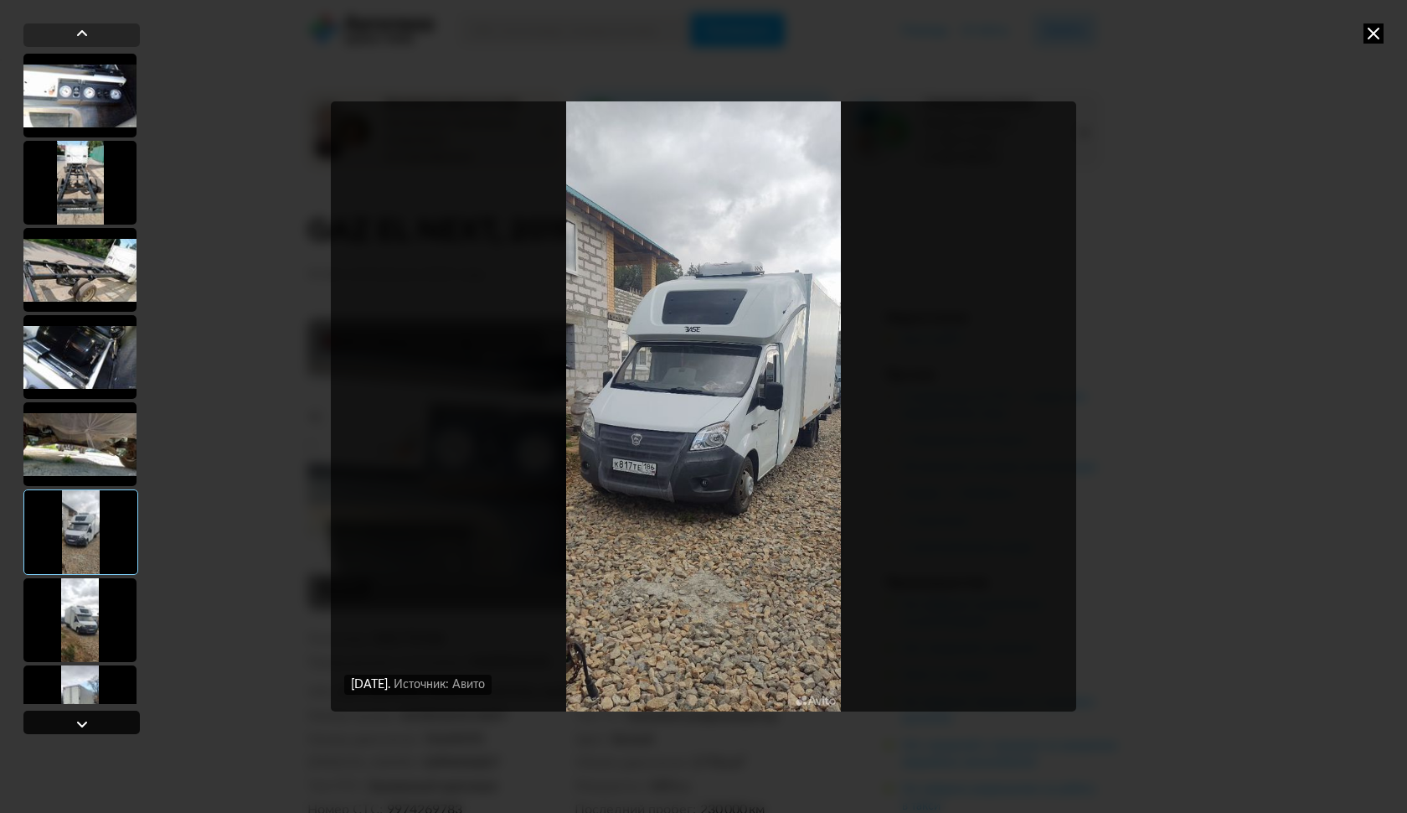
click at [75, 726] on div at bounding box center [82, 724] width 20 height 20
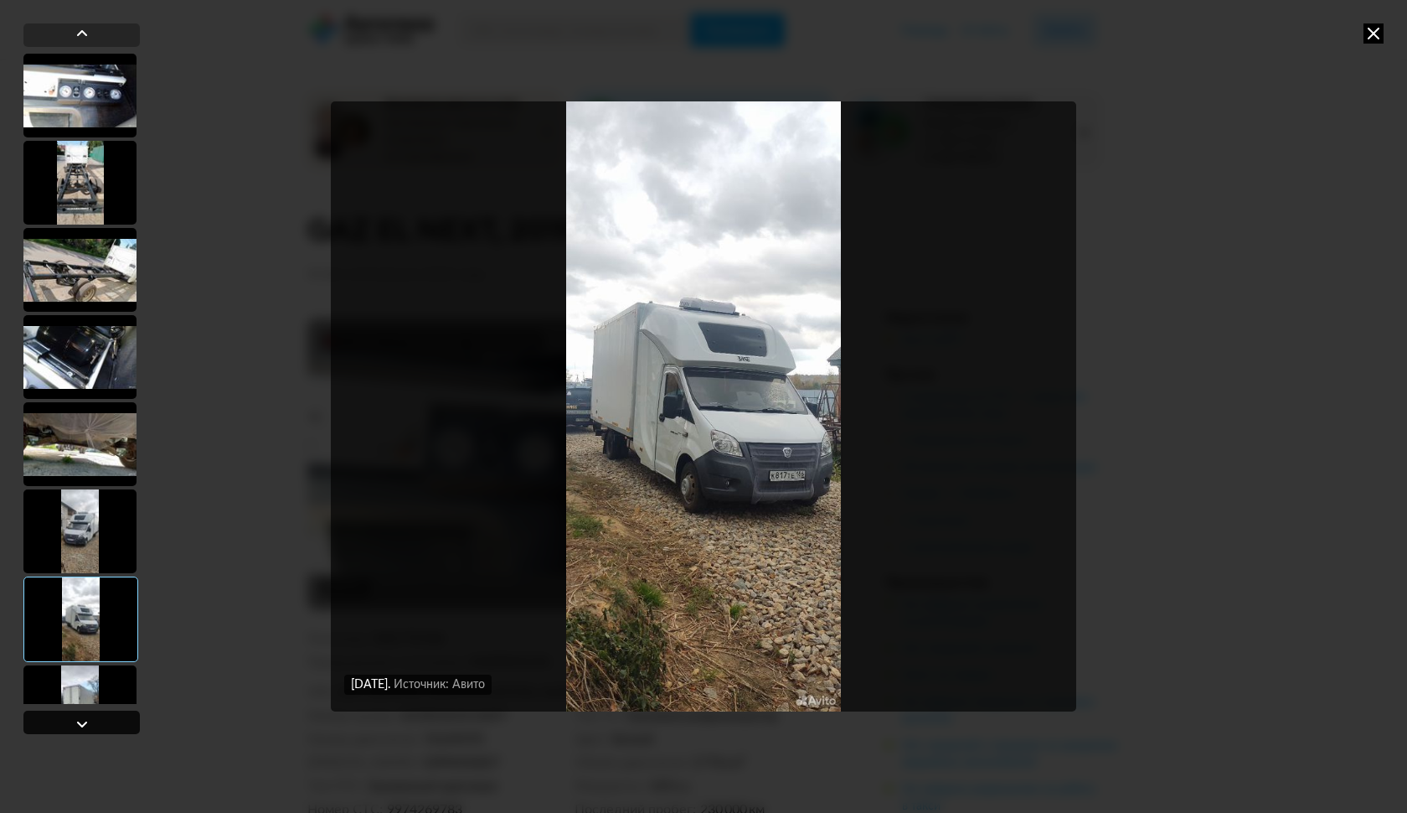
click at [75, 726] on div at bounding box center [82, 724] width 20 height 20
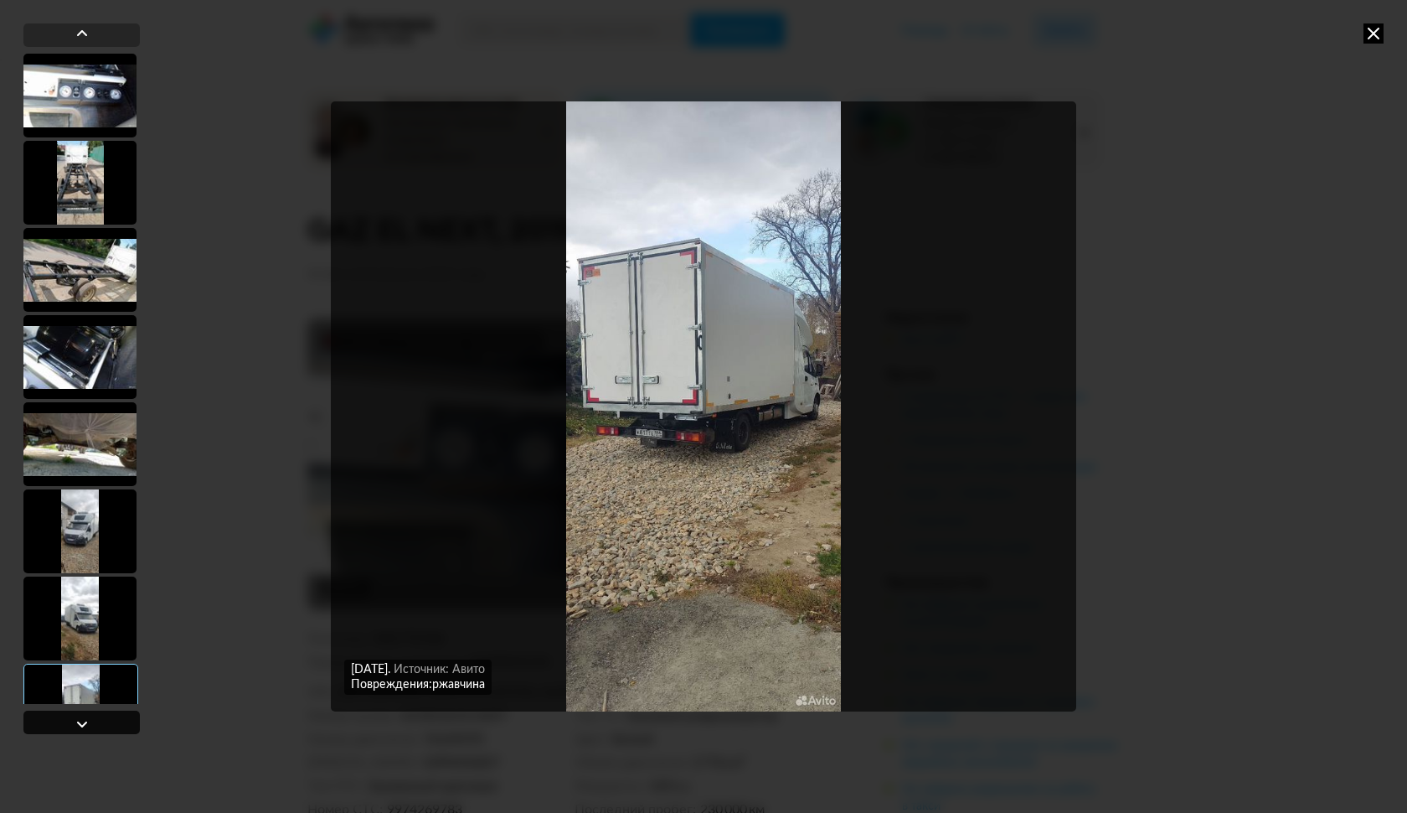
click at [75, 726] on div at bounding box center [82, 724] width 20 height 20
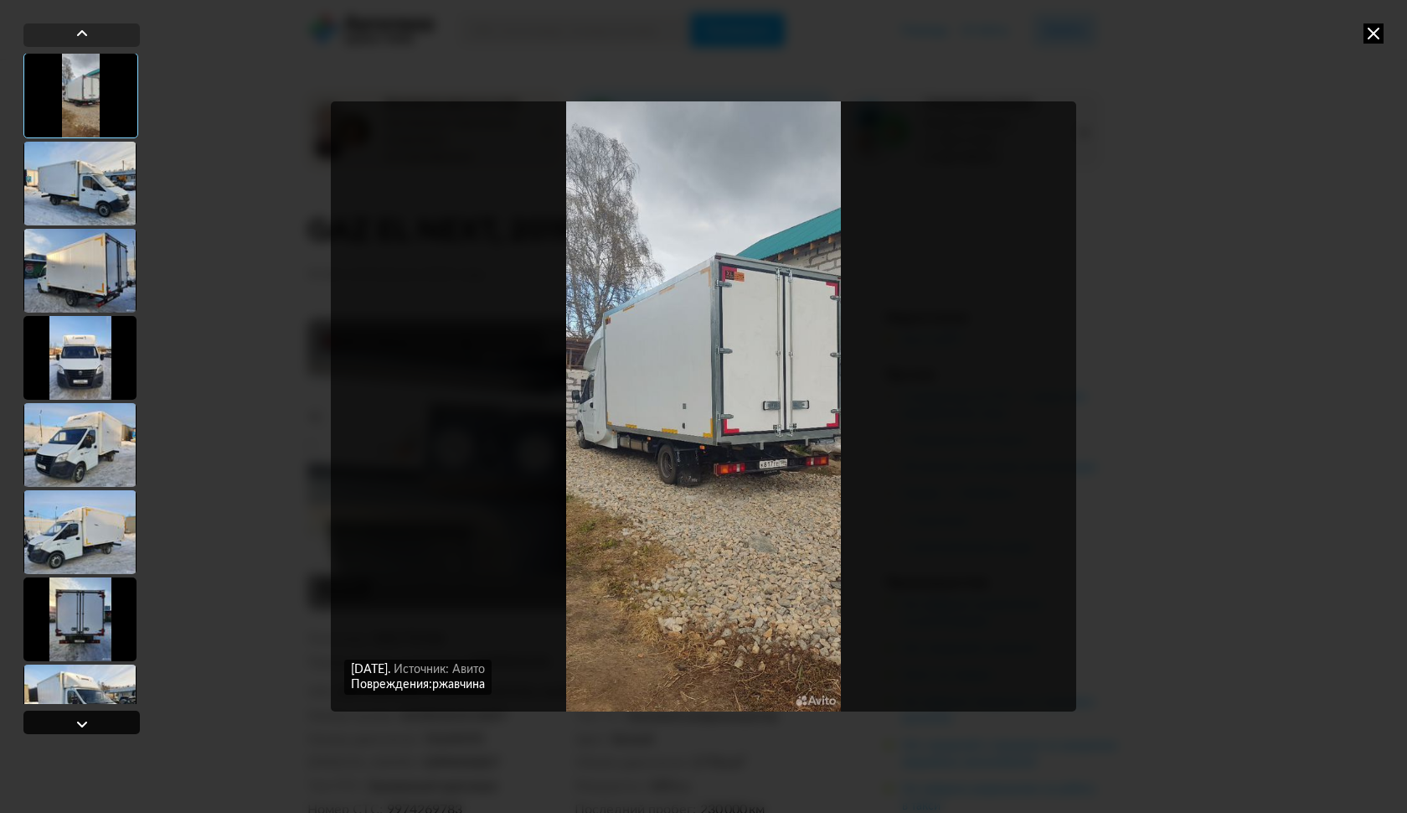
click at [75, 726] on div at bounding box center [82, 724] width 20 height 20
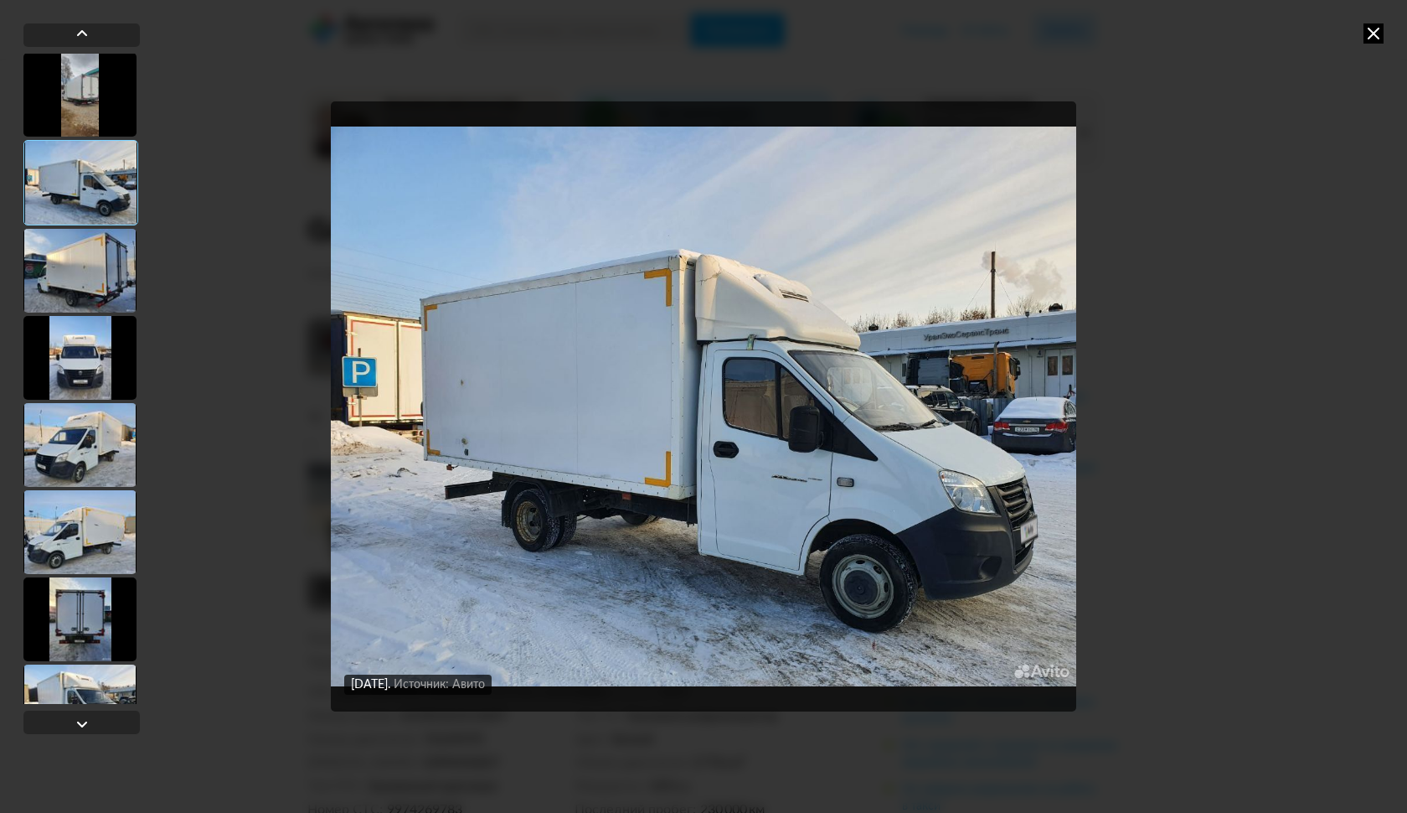
click at [1374, 38] on icon at bounding box center [1374, 33] width 20 height 20
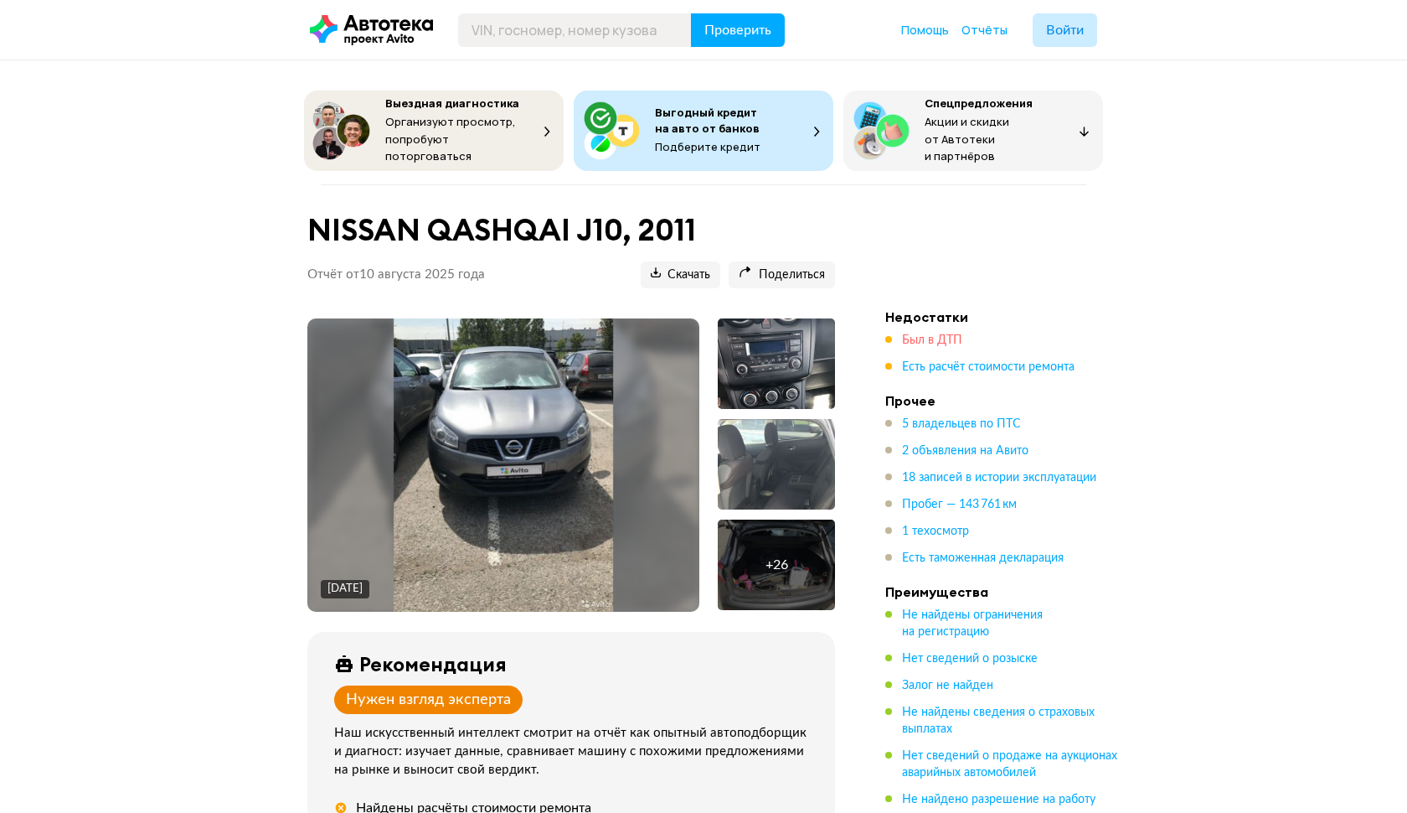
click at [938, 334] on span "Был в ДТП" at bounding box center [932, 340] width 60 height 12
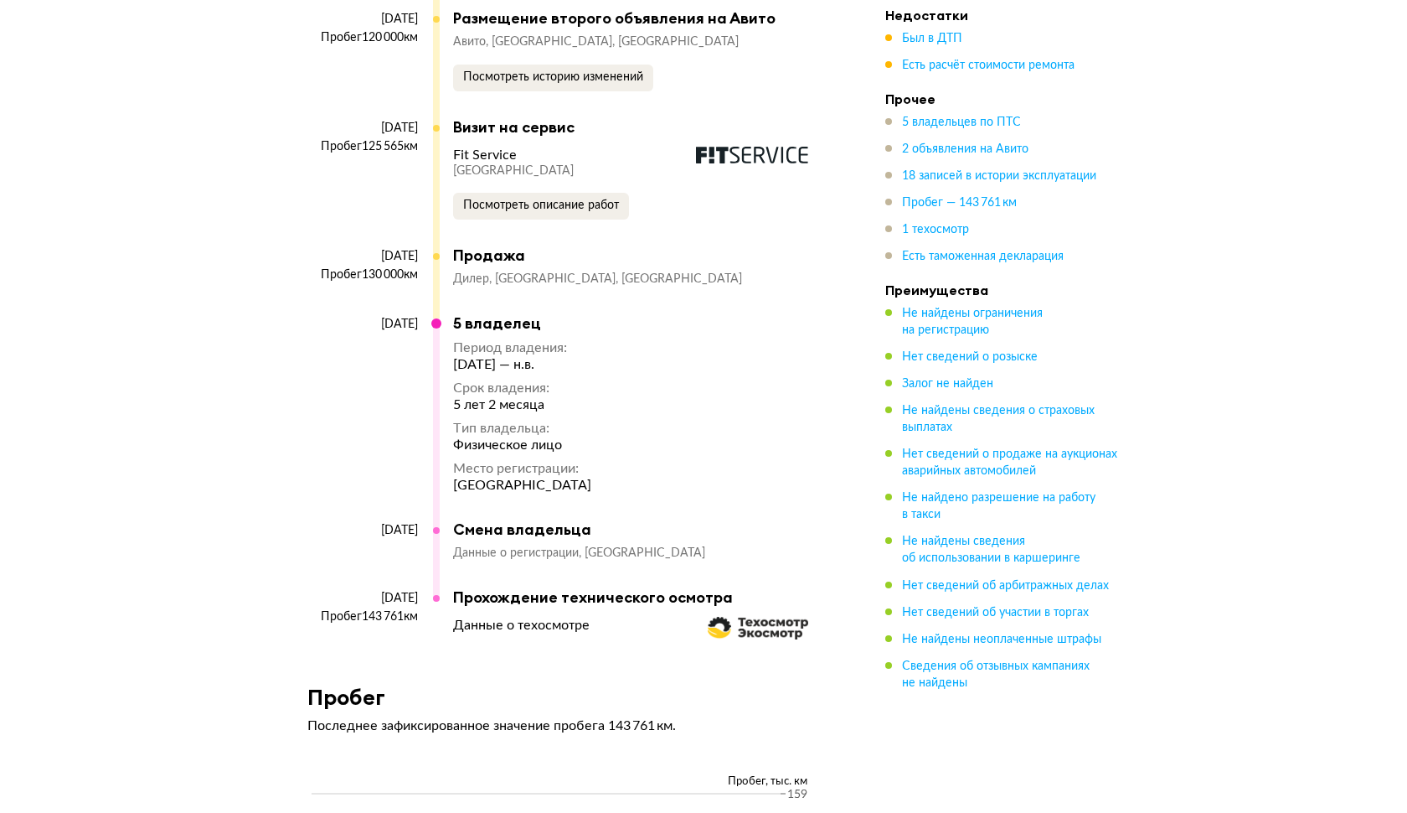
scroll to position [6181, 0]
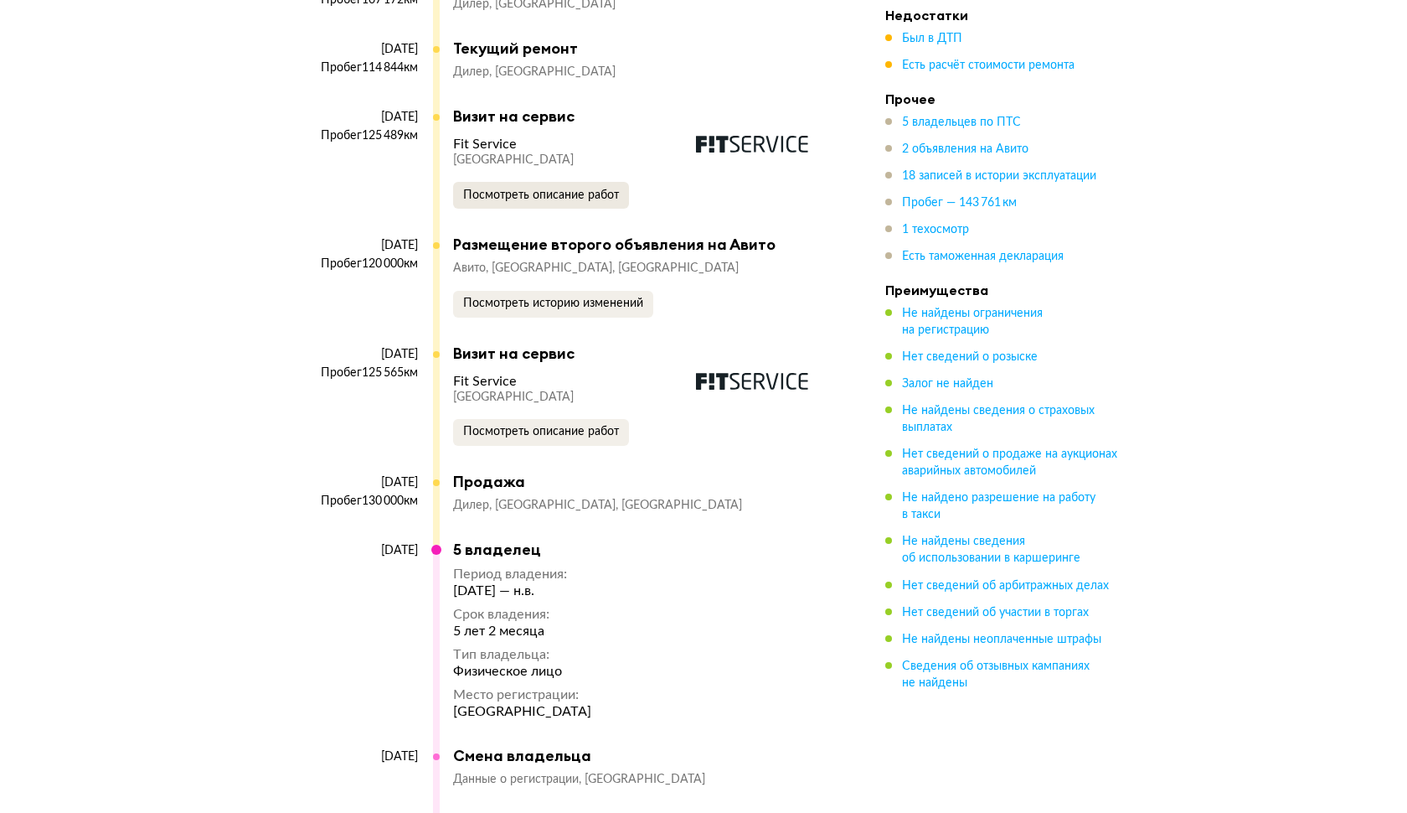
click at [545, 189] on span "Посмотреть описание работ" at bounding box center [541, 195] width 156 height 12
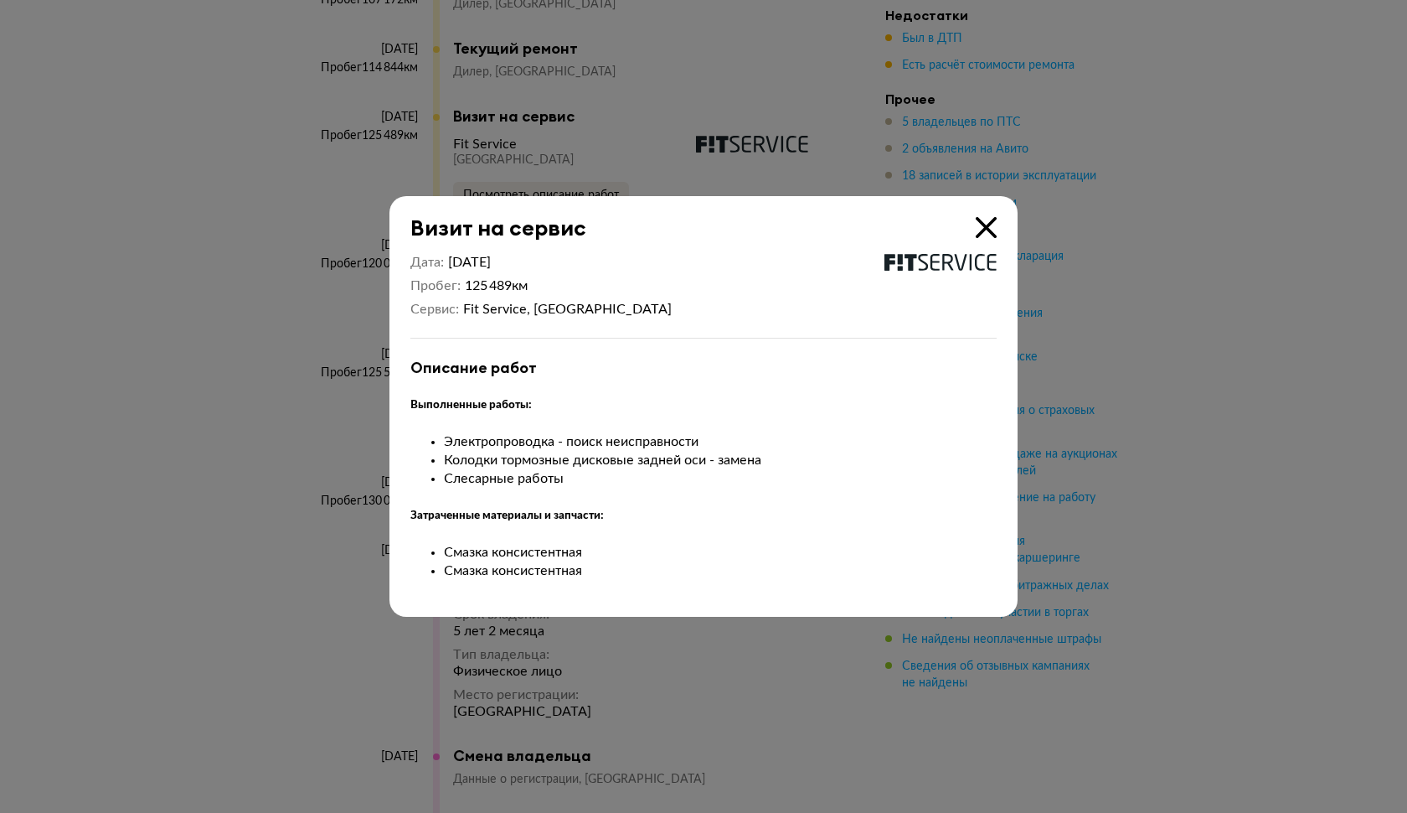
click at [233, 328] on div at bounding box center [703, 406] width 1407 height 813
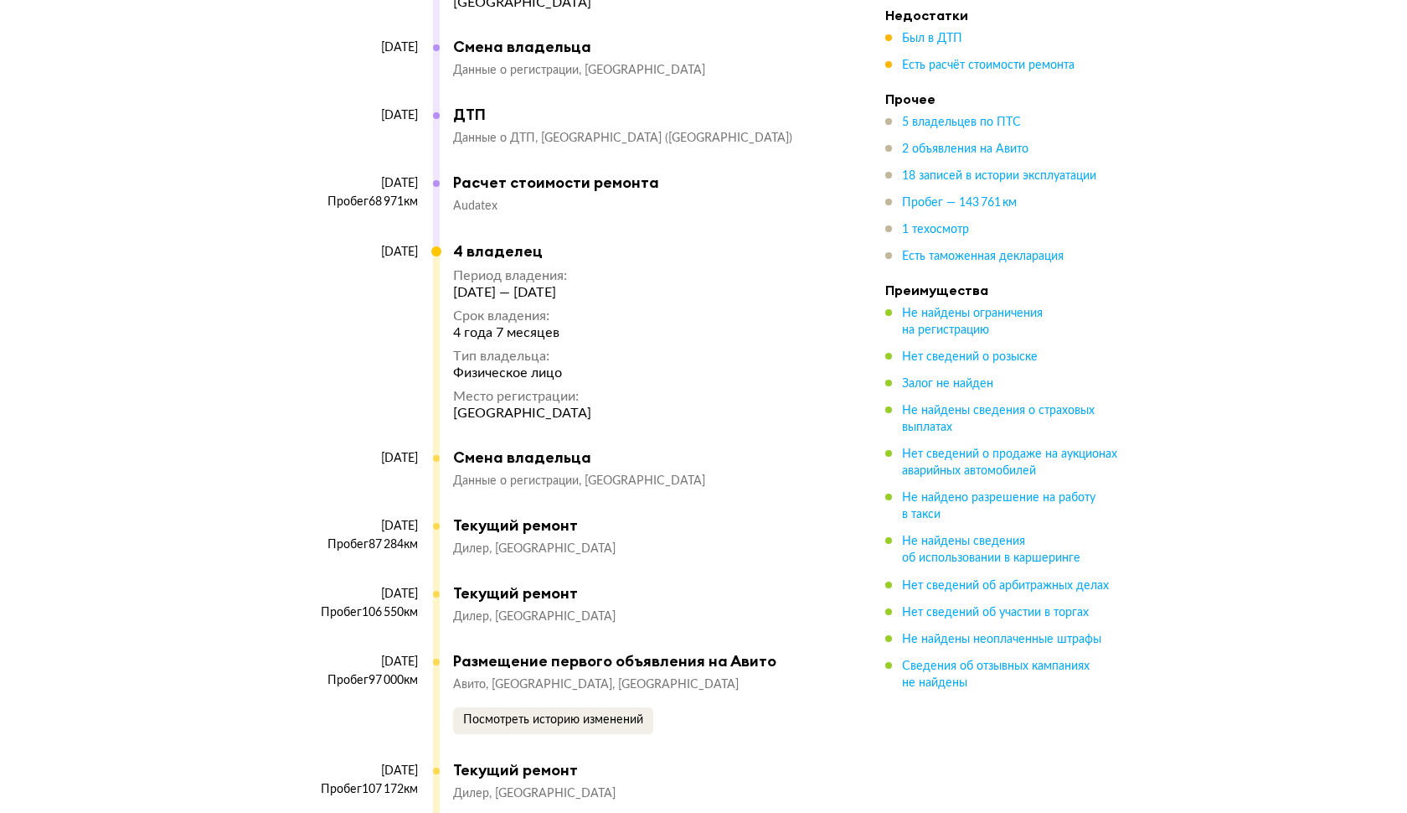
scroll to position [5443, 0]
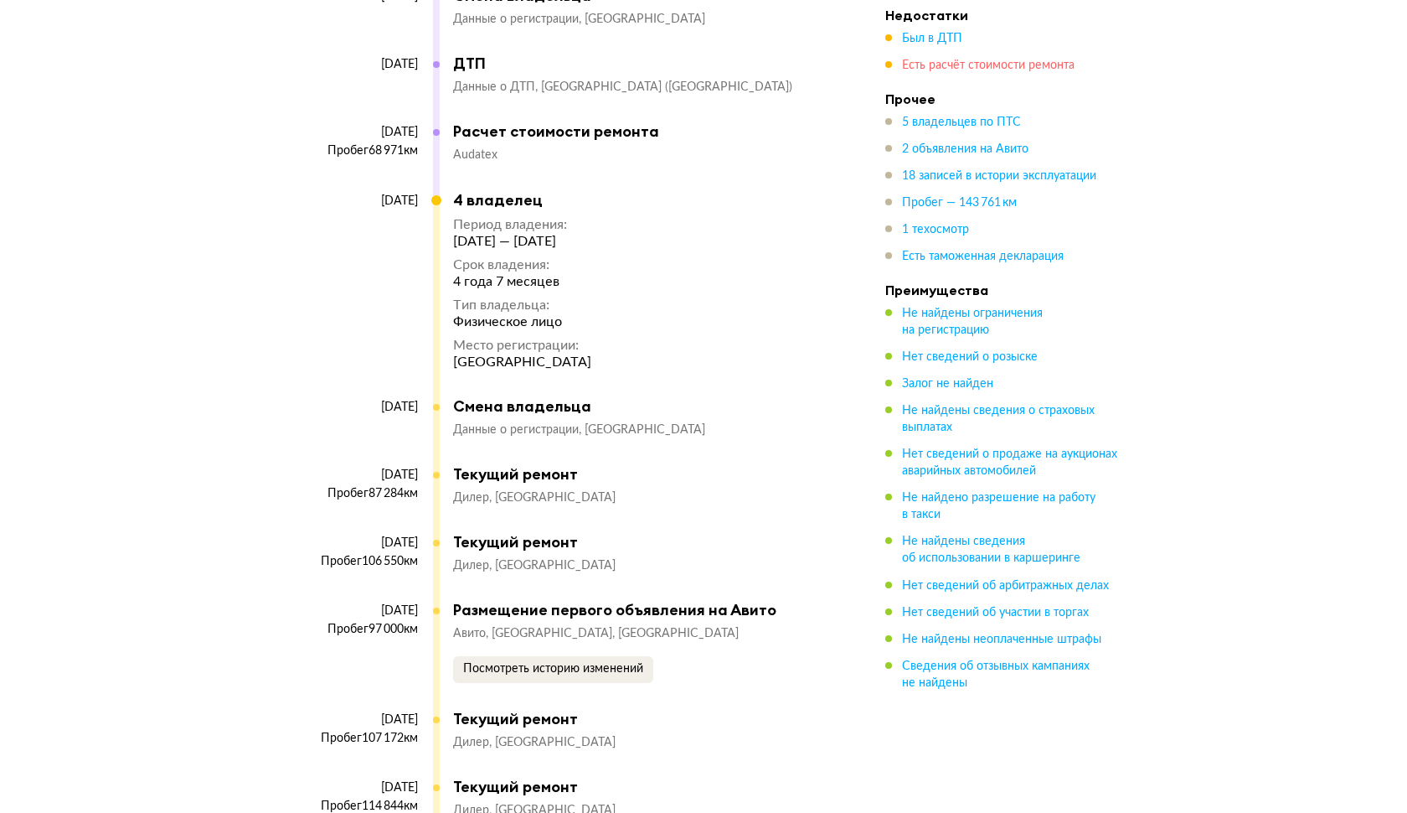
click at [946, 67] on span "Есть расчёт стоимости ремонта" at bounding box center [988, 65] width 173 height 12
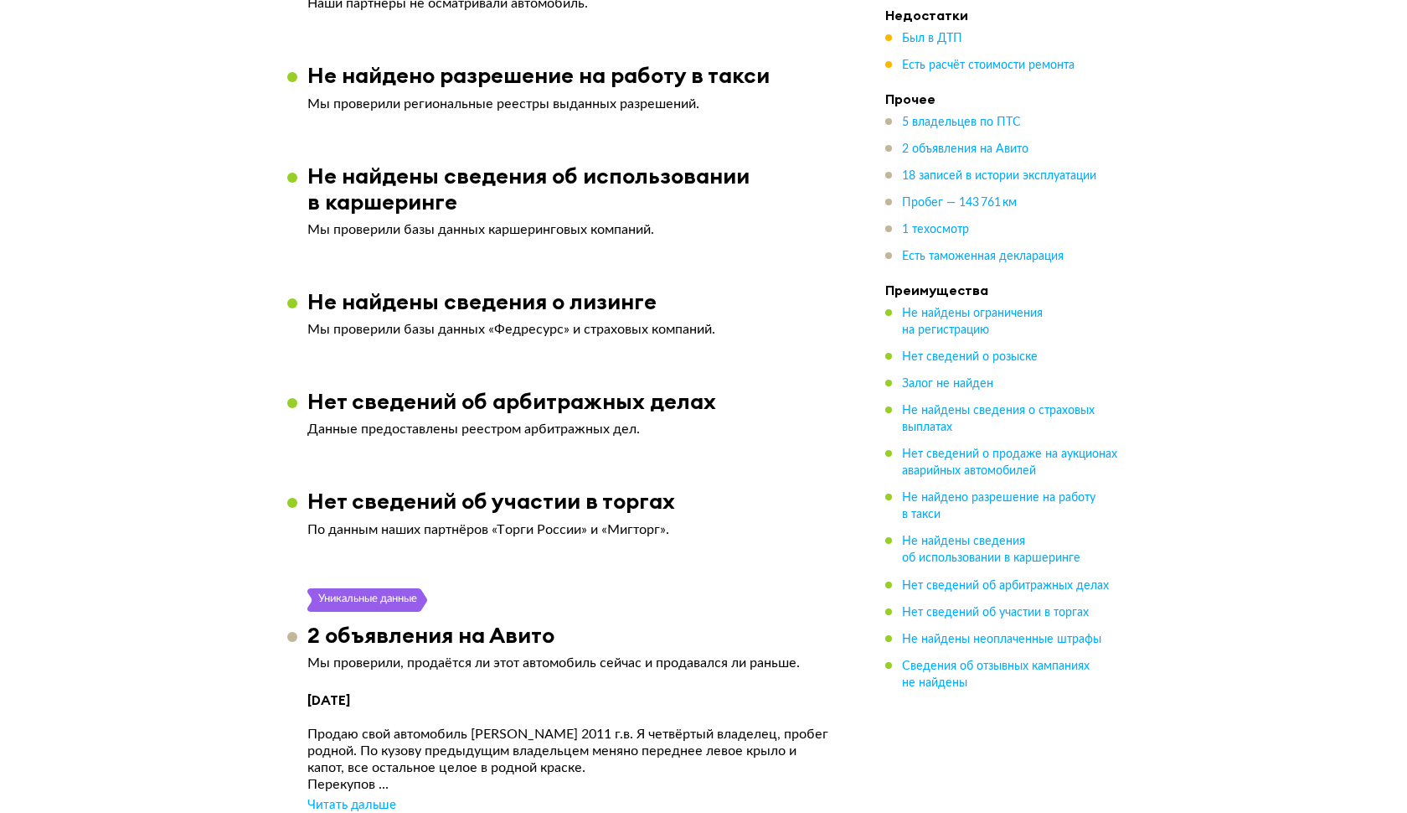
scroll to position [2519, 0]
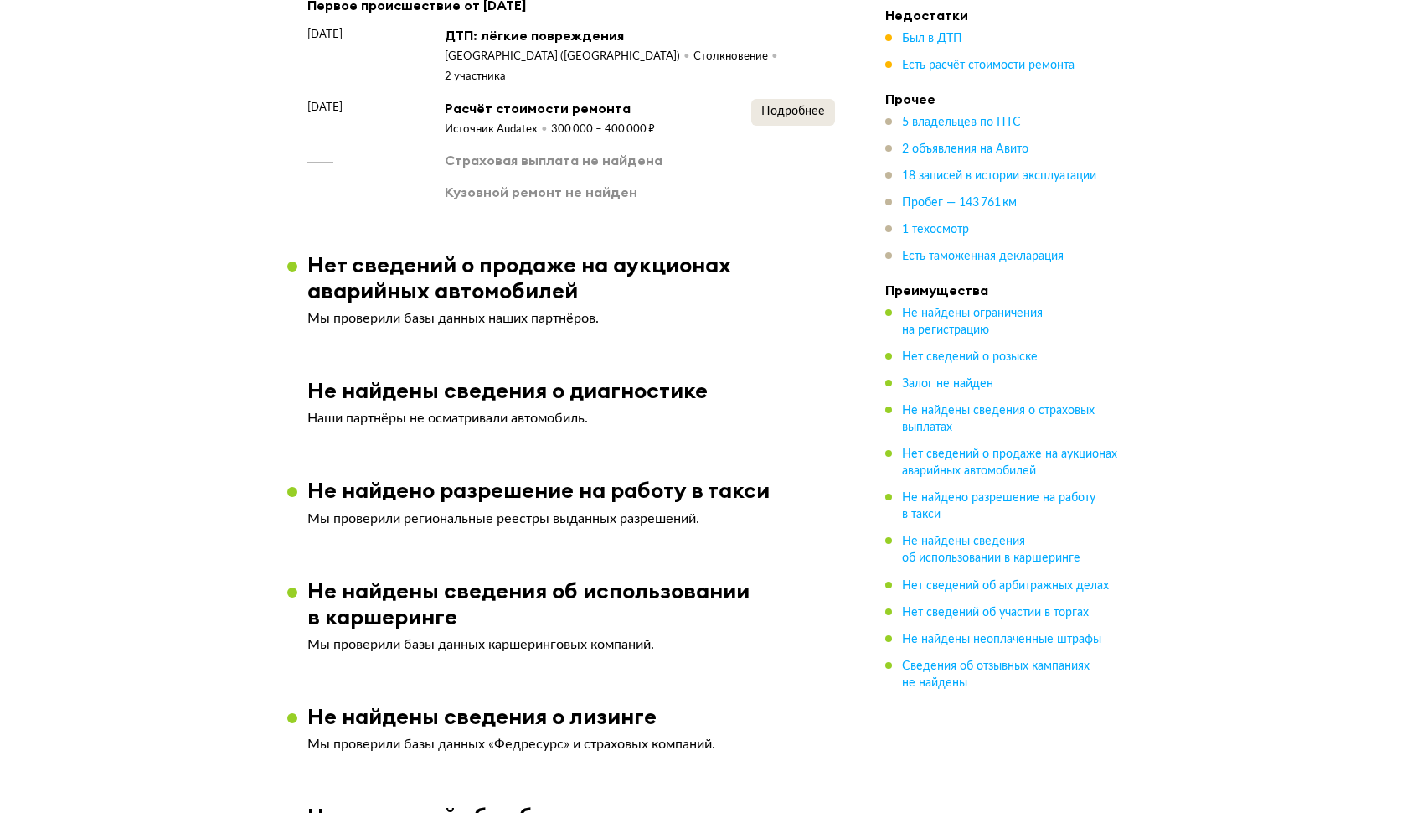
click at [802, 108] on button "Подробнее" at bounding box center [793, 112] width 84 height 27
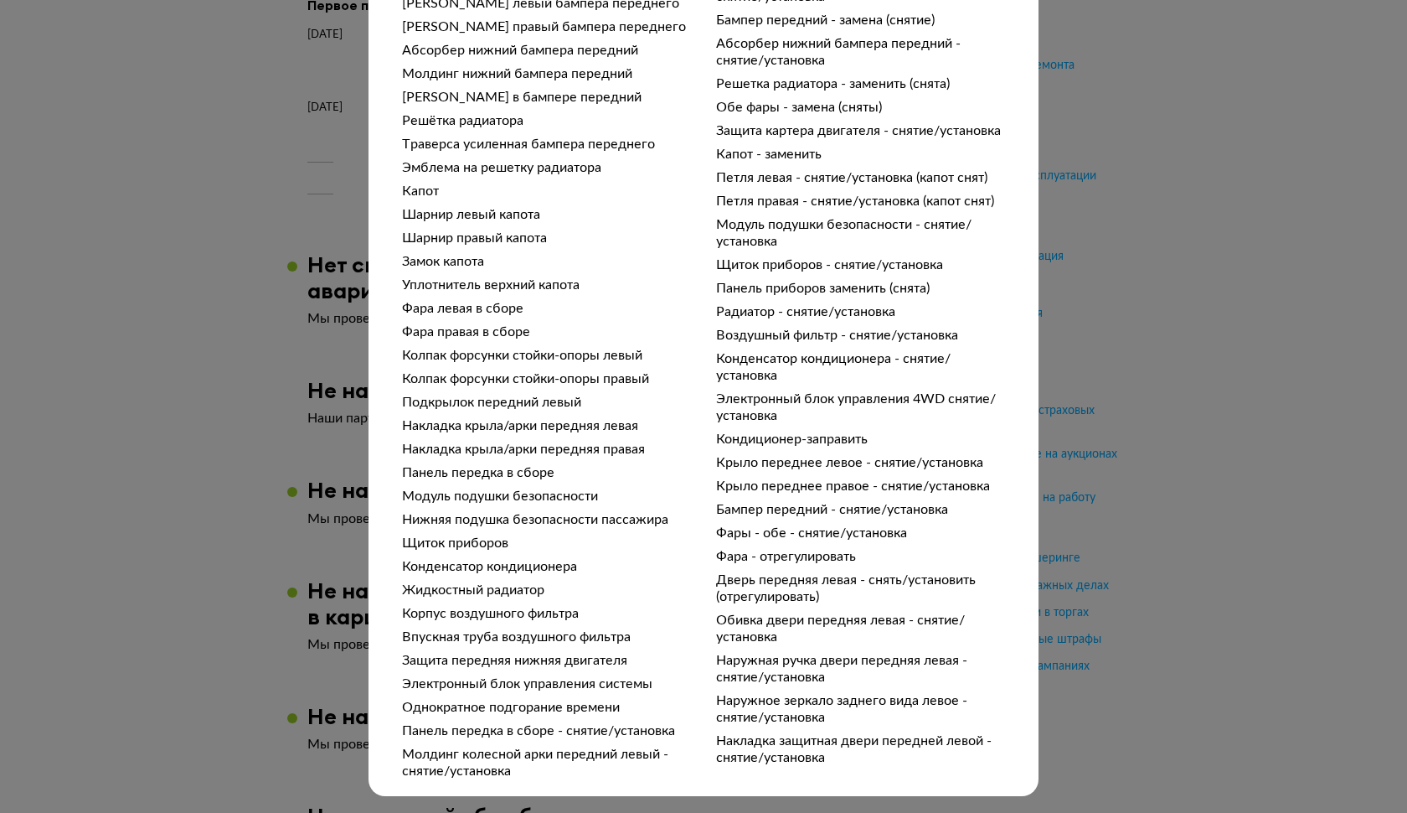
scroll to position [771, 0]
